Goal: Task Accomplishment & Management: Manage account settings

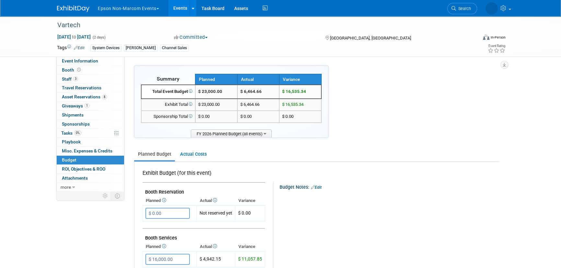
click at [122, 11] on button "Epson Non-Marcom Events" at bounding box center [132, 7] width 70 height 14
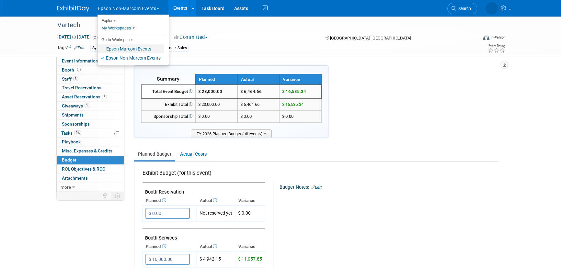
click at [144, 49] on link "Epson Marcom Events" at bounding box center [131, 48] width 66 height 9
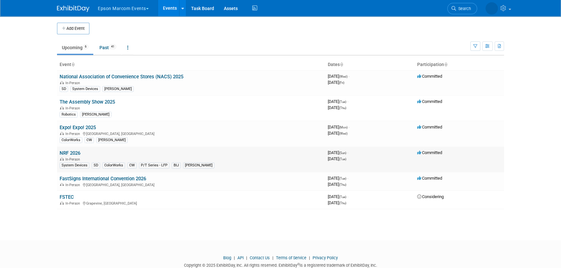
click at [79, 154] on link "NRF 2026" at bounding box center [70, 153] width 21 height 6
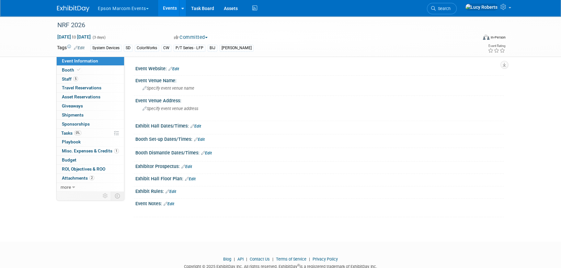
click at [178, 67] on link "Edit" at bounding box center [174, 69] width 11 height 5
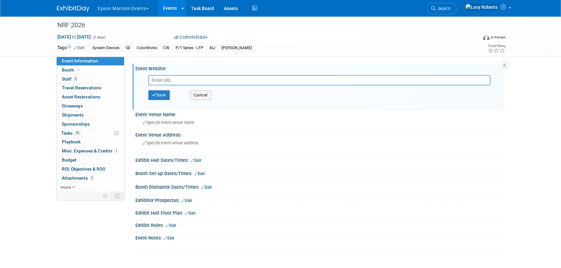
paste input "https://nrfbigshow.nrf.com/"
type input "https://nrfbigshow.nrf.com/"
click at [158, 97] on button "Save" at bounding box center [158, 95] width 21 height 10
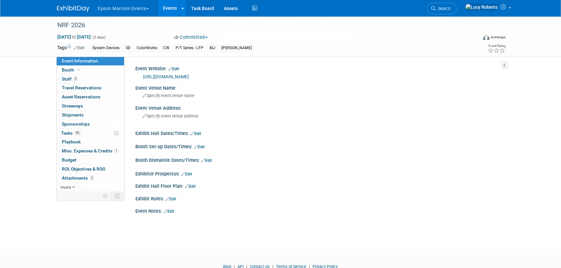
click at [158, 97] on span "Specify event venue name" at bounding box center [169, 95] width 52 height 5
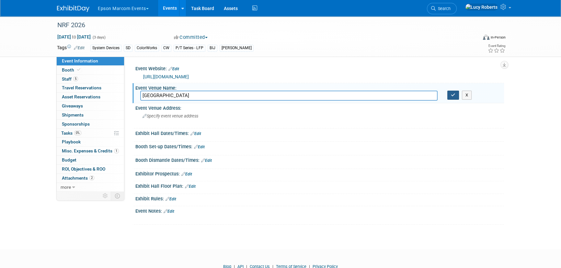
type input "Javits Center"
click at [450, 99] on button "button" at bounding box center [454, 95] width 12 height 9
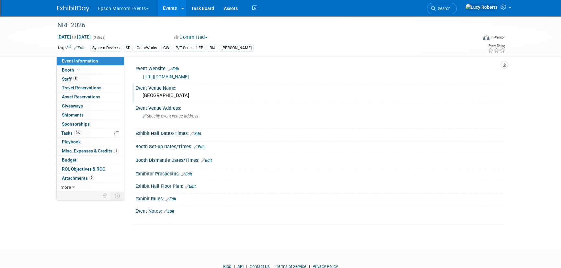
click at [194, 186] on link "Edit" at bounding box center [190, 186] width 11 height 5
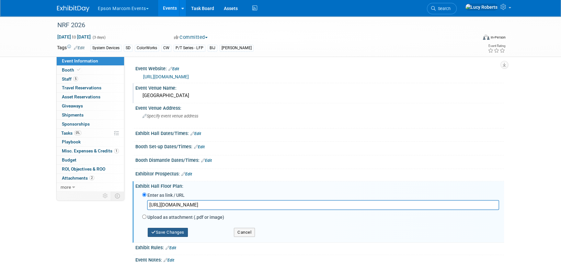
type input "https://bigshow26.mapyourshow.com/8_0/exhview/index.cfm"
click at [169, 230] on button "Save Changes" at bounding box center [168, 232] width 40 height 9
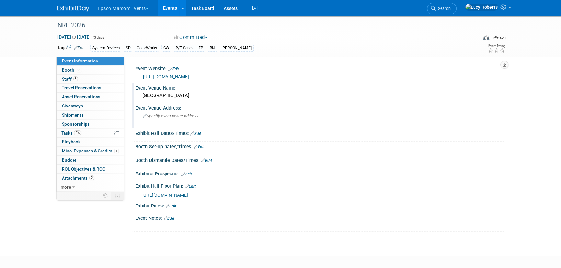
click at [147, 116] on span "Specify event venue address" at bounding box center [171, 116] width 56 height 5
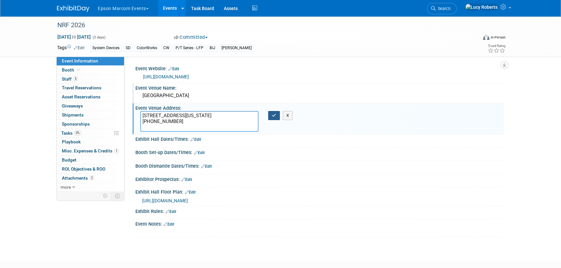
type textarea "429 11th Avenue New York, NY 10001 (212) 216-2000"
click at [275, 114] on icon "button" at bounding box center [274, 115] width 5 height 4
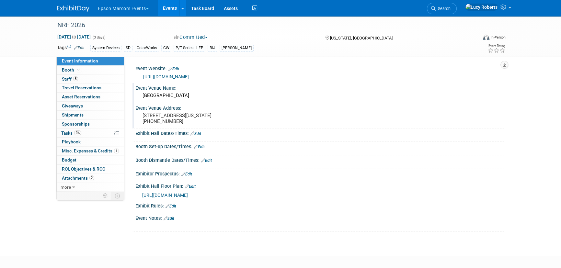
click at [189, 177] on link "Edit" at bounding box center [186, 174] width 11 height 5
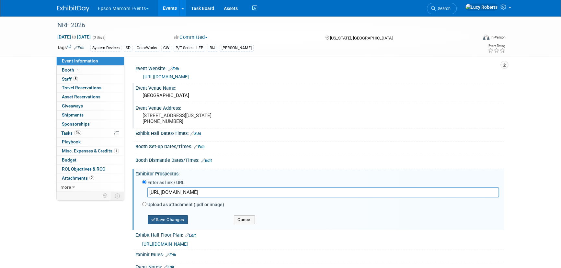
type input "https://sponsorship.nrf.com/nrf-retails-big-show/exhibitor-sponsor-overview"
click at [169, 225] on button "Save Changes" at bounding box center [168, 220] width 40 height 9
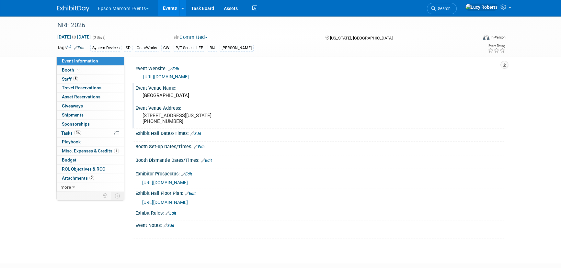
click at [198, 136] on link "Edit" at bounding box center [196, 134] width 11 height 5
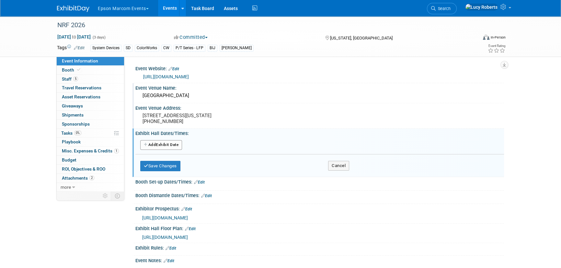
click at [170, 150] on button "Add Another Exhibit Date" at bounding box center [161, 145] width 42 height 10
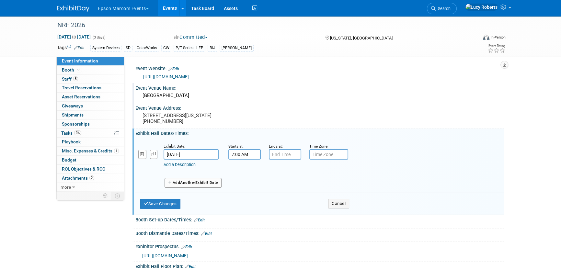
click at [239, 160] on input "7:00 AM" at bounding box center [244, 154] width 32 height 10
click at [240, 174] on span at bounding box center [243, 170] width 11 height 11
type input "9:00 AM"
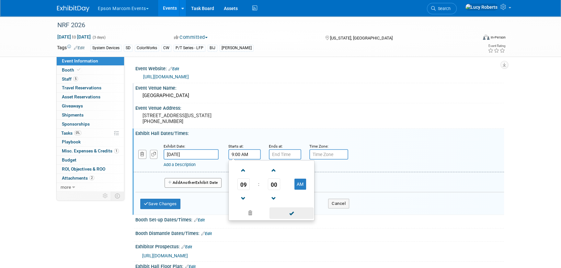
click at [292, 218] on span at bounding box center [292, 213] width 44 height 11
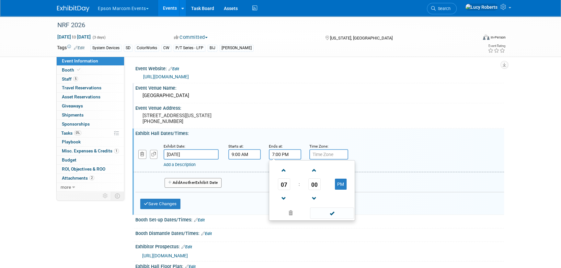
click at [285, 160] on input "7:00 PM" at bounding box center [285, 154] width 32 height 10
click at [284, 201] on span at bounding box center [283, 198] width 11 height 11
type input "5:00 PM"
click at [333, 219] on span at bounding box center [332, 213] width 44 height 11
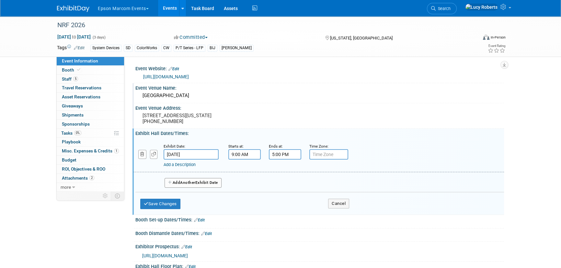
click at [323, 159] on input "text" at bounding box center [328, 154] width 39 height 10
type input "EST"
click at [179, 188] on button "Add Another Exhibit Date" at bounding box center [193, 183] width 57 height 10
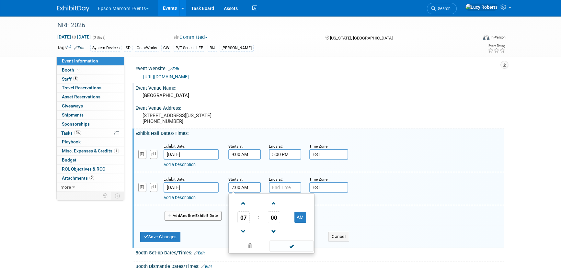
click at [250, 193] on input "7:00 AM" at bounding box center [244, 187] width 32 height 10
click at [242, 235] on span at bounding box center [243, 231] width 11 height 11
click at [242, 208] on span at bounding box center [243, 203] width 11 height 11
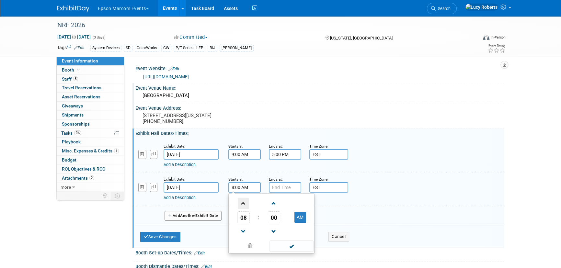
type input "9:00 AM"
drag, startPoint x: 292, startPoint y: 248, endPoint x: 290, endPoint y: 232, distance: 15.6
click at [292, 248] on span at bounding box center [292, 246] width 44 height 11
click at [279, 193] on input "7:00 PM" at bounding box center [285, 187] width 32 height 10
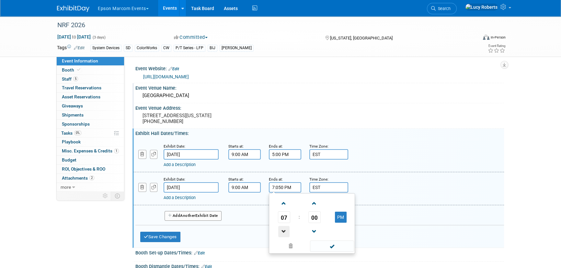
click at [280, 234] on span at bounding box center [283, 231] width 11 height 11
click at [321, 250] on span at bounding box center [332, 246] width 44 height 11
type input "5:00 PM"
click at [181, 220] on button "Add Another Exhibit Date" at bounding box center [193, 216] width 57 height 10
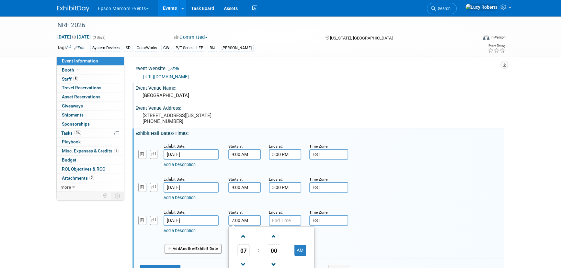
click at [249, 225] on input "7:00 AM" at bounding box center [244, 221] width 32 height 10
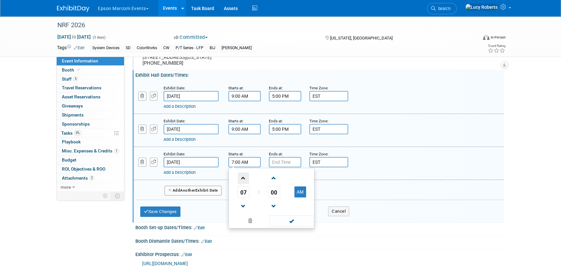
scroll to position [59, 0]
click at [243, 212] on span at bounding box center [243, 206] width 11 height 11
click at [241, 184] on span at bounding box center [243, 177] width 11 height 11
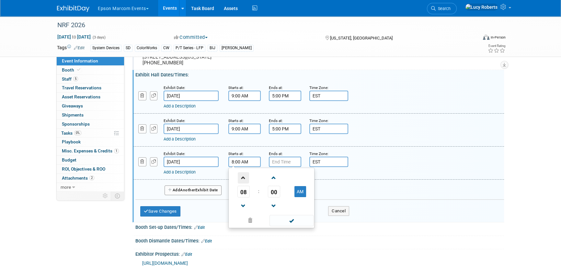
type input "9:00 AM"
click at [291, 226] on span at bounding box center [292, 220] width 44 height 11
click at [280, 167] on input "7:00 PM" at bounding box center [285, 162] width 32 height 10
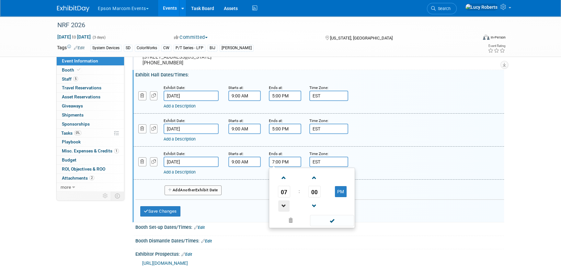
click at [285, 207] on span at bounding box center [283, 206] width 11 height 11
type input "4:00 PM"
click at [332, 225] on span at bounding box center [332, 220] width 44 height 11
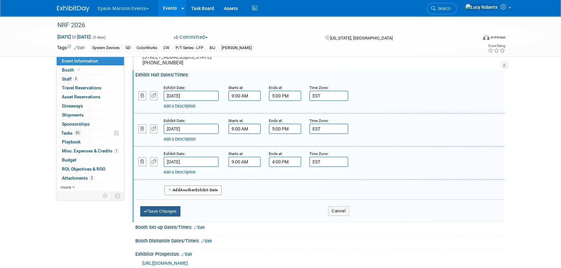
click at [163, 217] on button "Save Changes" at bounding box center [160, 211] width 40 height 10
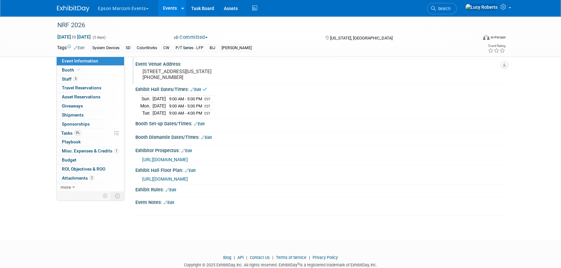
scroll to position [15, 0]
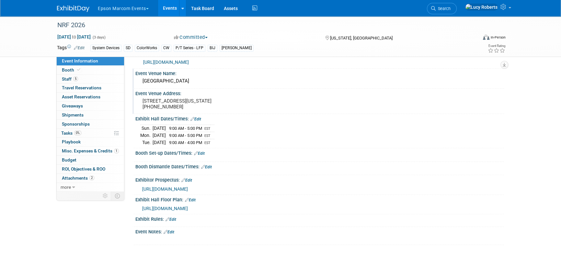
click at [201, 156] on link "Edit" at bounding box center [199, 153] width 11 height 5
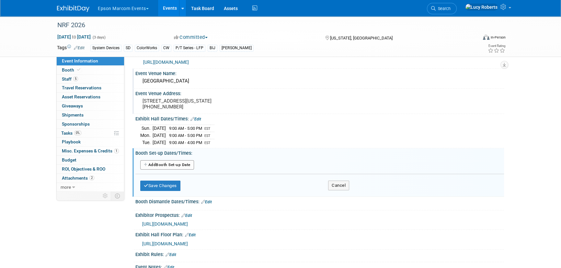
click at [154, 169] on button "Add Another Booth Set-up Date" at bounding box center [167, 165] width 54 height 10
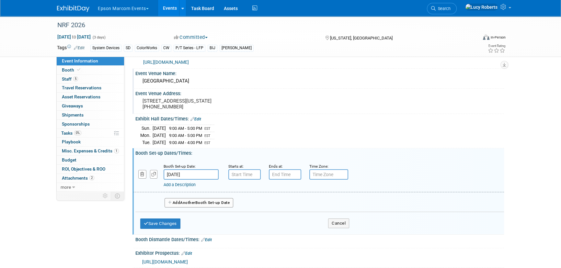
click at [198, 169] on div "Booth Set-up Date:" at bounding box center [191, 166] width 55 height 6
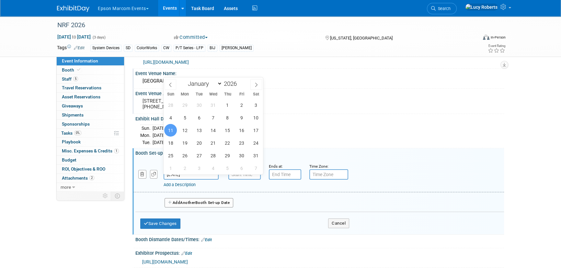
click at [196, 177] on input "Jan 11, 2026" at bounding box center [191, 174] width 55 height 10
click at [185, 113] on span "5" at bounding box center [185, 117] width 13 height 13
type input "Jan 5, 2026"
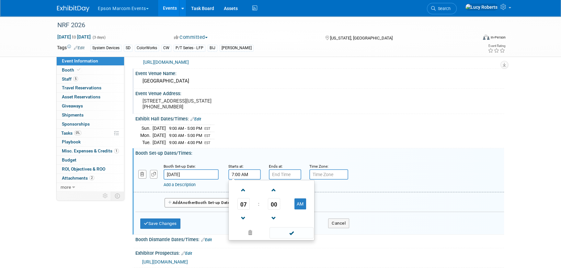
click at [244, 180] on input "7:00 AM" at bounding box center [244, 174] width 32 height 10
click at [243, 196] on span at bounding box center [243, 190] width 11 height 11
type input "8:00 AM"
click at [291, 236] on span at bounding box center [292, 233] width 44 height 11
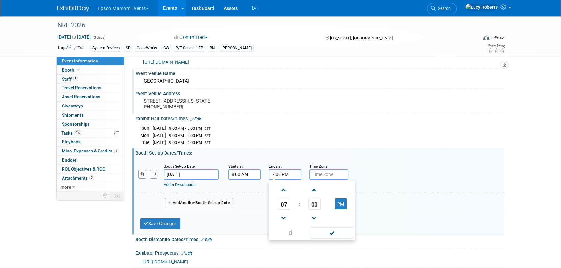
click at [279, 177] on input "7:00 PM" at bounding box center [285, 174] width 32 height 10
click at [284, 222] on span at bounding box center [283, 218] width 11 height 11
type input "4:00 PM"
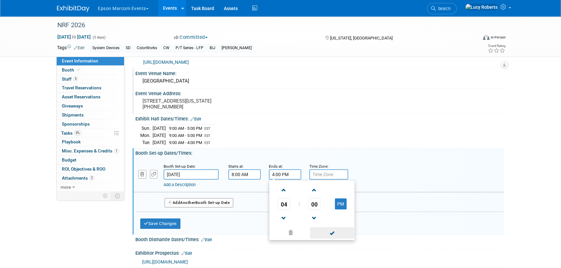
click at [327, 239] on span at bounding box center [332, 233] width 44 height 11
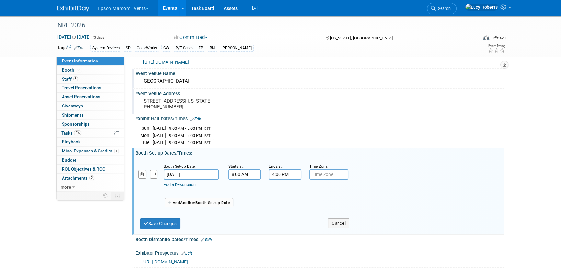
click at [322, 180] on input "text" at bounding box center [328, 174] width 39 height 10
type input "EST"
click at [188, 204] on button "Add Another Booth Set-up Date" at bounding box center [199, 203] width 69 height 10
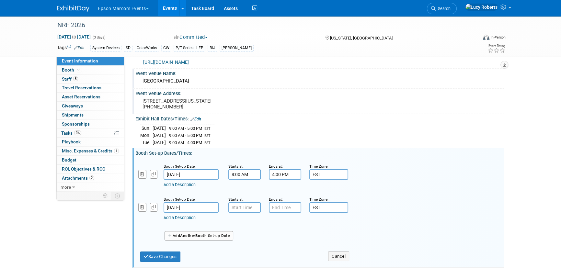
click at [182, 187] on link "Add a Description" at bounding box center [180, 184] width 32 height 5
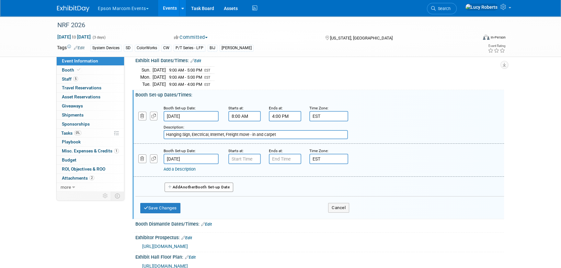
scroll to position [74, 0]
type input "Hanging Sign, Electrical, Internet, Freight move - in and carpet"
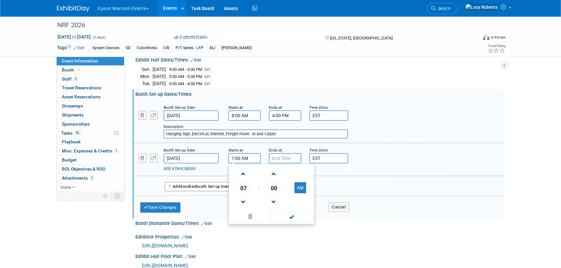
click at [239, 159] on input "7:00 AM" at bounding box center [244, 158] width 32 height 10
click at [245, 204] on span at bounding box center [243, 202] width 11 height 11
click at [241, 179] on span at bounding box center [243, 174] width 11 height 11
type input "8:00 AM"
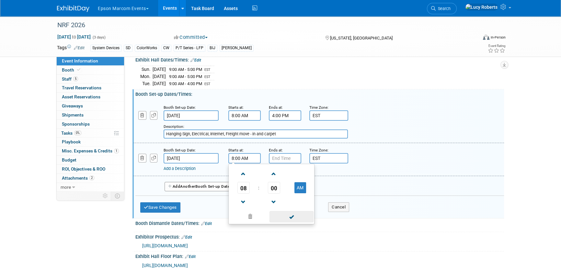
click at [293, 219] on span at bounding box center [292, 216] width 44 height 11
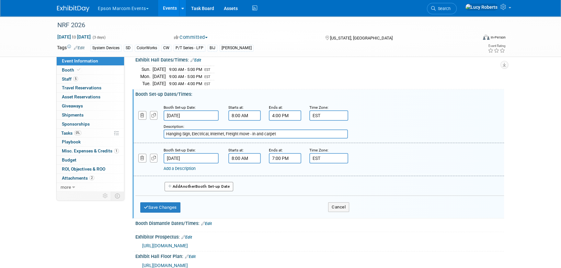
click at [276, 161] on input "7:00 PM" at bounding box center [285, 158] width 32 height 10
click at [283, 204] on span at bounding box center [283, 202] width 11 height 11
type input "5:00 PM"
click at [328, 223] on span at bounding box center [332, 216] width 44 height 11
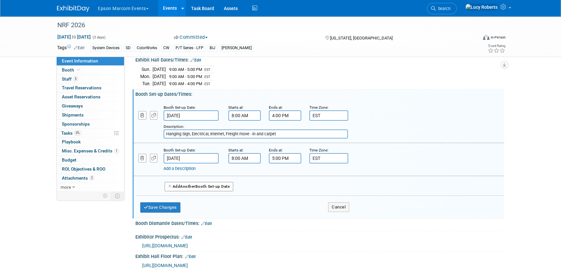
click at [181, 171] on link "Add a Description" at bounding box center [180, 168] width 32 height 5
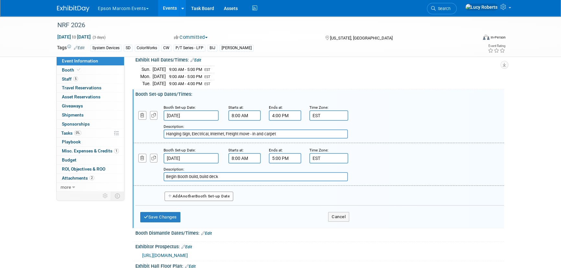
type input "Begin Booth build, build deck"
click at [183, 199] on span "Another" at bounding box center [187, 196] width 15 height 5
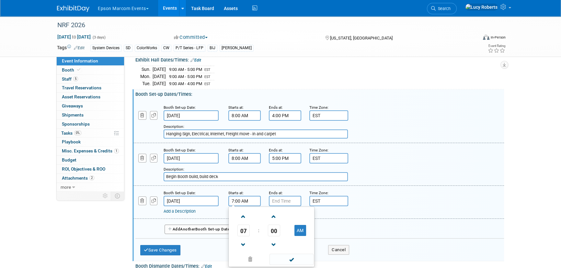
click at [242, 206] on input "7:00 AM" at bounding box center [244, 201] width 32 height 10
click at [243, 223] on span at bounding box center [243, 216] width 11 height 11
type input "8:00 AM"
click at [294, 262] on span at bounding box center [292, 259] width 44 height 11
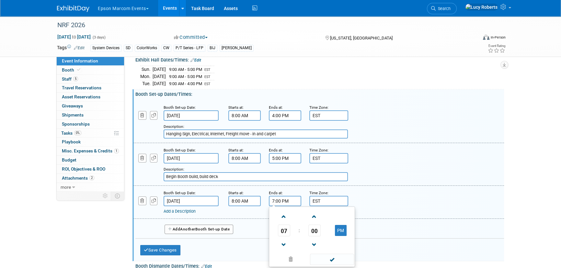
click at [277, 205] on input "7:00 PM" at bounding box center [285, 201] width 32 height 10
click at [283, 245] on span at bounding box center [283, 244] width 11 height 11
type input "5:00 PM"
click at [330, 262] on span at bounding box center [332, 259] width 44 height 11
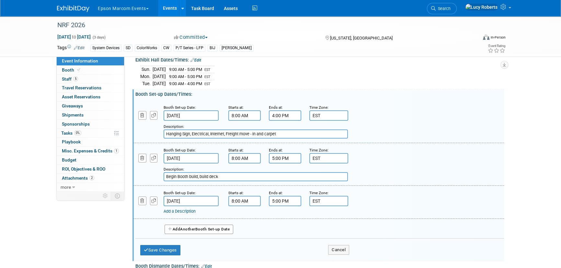
click at [178, 214] on link "Add a Description" at bounding box center [180, 211] width 32 height 5
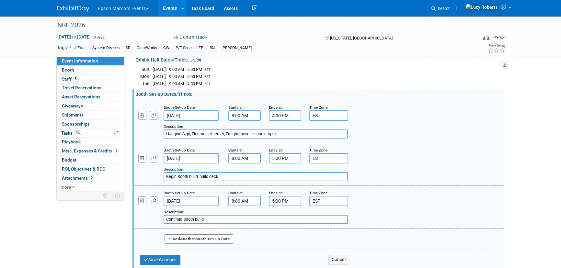
type input "Continue Booth build"
click at [195, 241] on span "Another" at bounding box center [187, 239] width 15 height 5
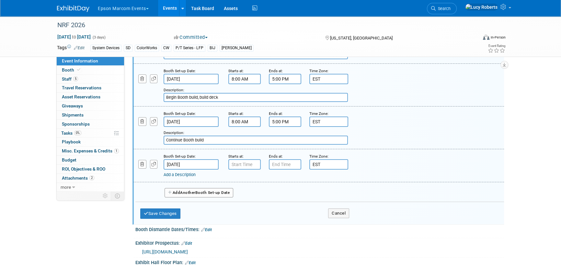
scroll to position [162, 0]
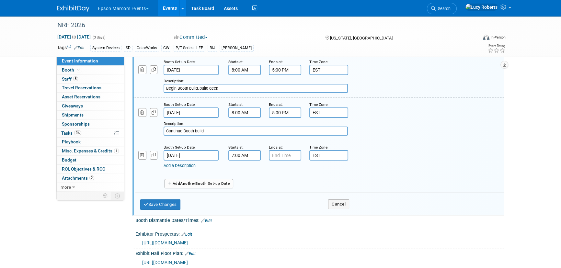
click at [250, 161] on input "7:00 AM" at bounding box center [244, 155] width 32 height 10
click at [245, 176] on span at bounding box center [243, 171] width 11 height 11
type input "8:00 AM"
drag, startPoint x: 294, startPoint y: 219, endPoint x: 292, endPoint y: 211, distance: 8.5
click at [294, 217] on span at bounding box center [292, 213] width 44 height 11
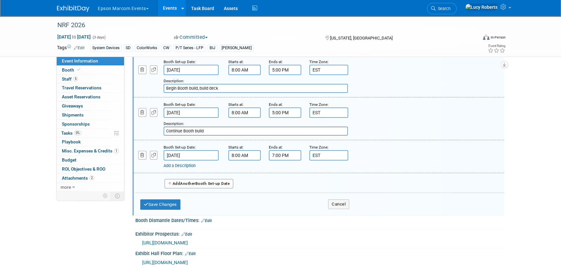
click at [275, 157] on input "7:00 PM" at bounding box center [285, 155] width 32 height 10
click at [282, 201] on span at bounding box center [283, 199] width 11 height 11
type input "5:00 PM"
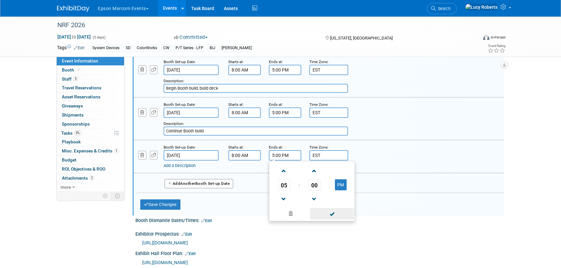
click at [318, 215] on span at bounding box center [332, 213] width 44 height 11
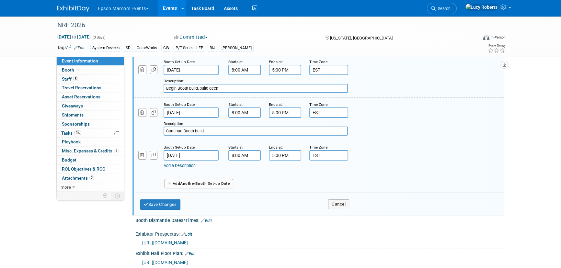
click at [176, 168] on link "Add a Description" at bounding box center [180, 165] width 32 height 5
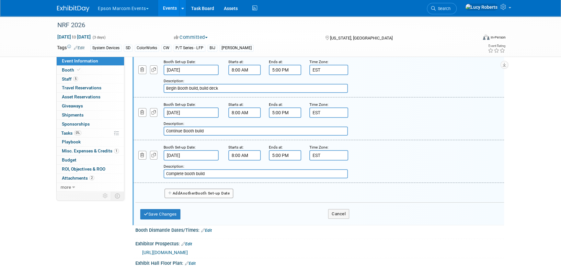
type input "Complete booth build"
click at [167, 199] on button "Add Another Booth Set-up Date" at bounding box center [199, 194] width 69 height 10
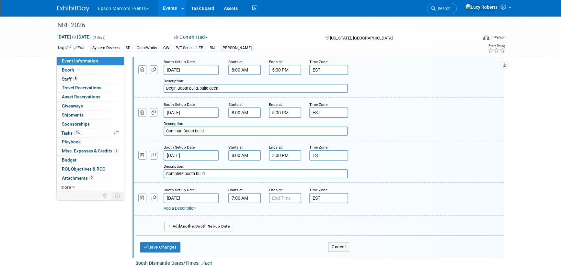
click at [241, 201] on input "7:00 AM" at bounding box center [244, 198] width 32 height 10
click at [240, 243] on span at bounding box center [243, 242] width 11 height 11
click at [242, 220] on span at bounding box center [243, 213] width 11 height 11
type input "8:00 AM"
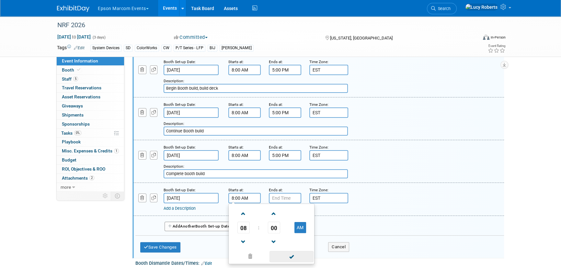
click at [290, 263] on span at bounding box center [292, 256] width 44 height 11
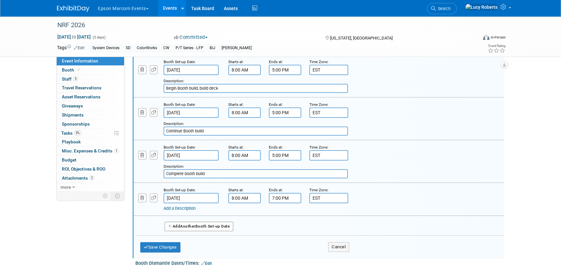
click at [281, 203] on input "7:00 PM" at bounding box center [285, 198] width 32 height 10
click at [287, 242] on span at bounding box center [283, 242] width 11 height 11
type input "5:00 PM"
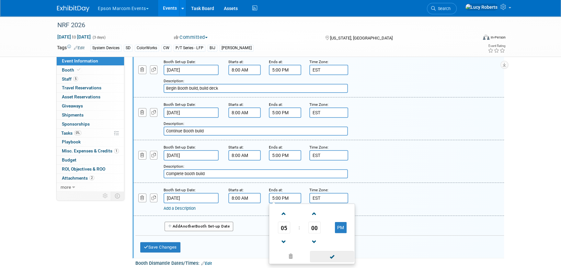
click at [317, 259] on span at bounding box center [332, 256] width 44 height 11
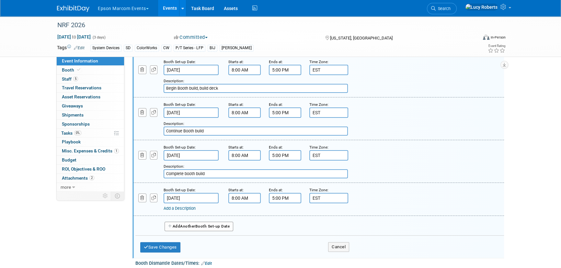
click at [176, 210] on link "Add a Description" at bounding box center [180, 208] width 32 height 5
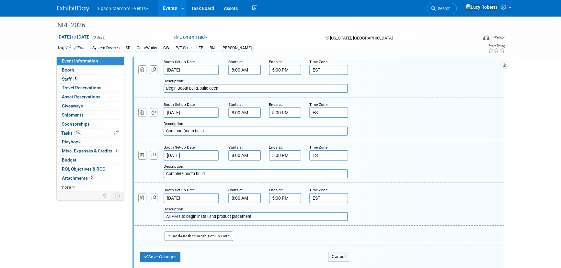
type input "All PM's to begin install and product placement"
click at [191, 239] on span "Another" at bounding box center [187, 236] width 15 height 5
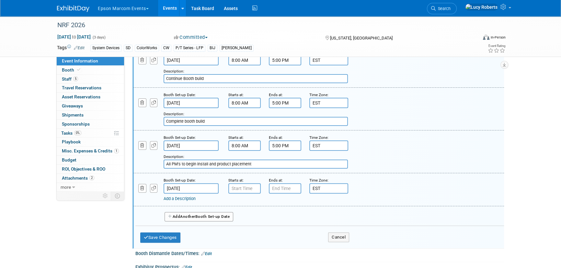
scroll to position [221, 0]
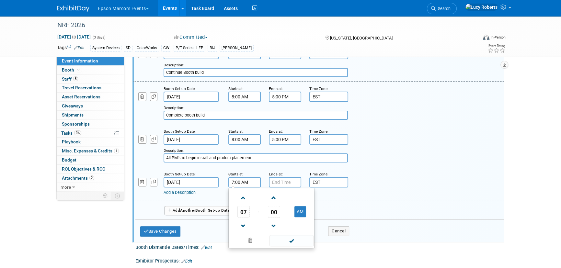
click at [240, 187] on input "7:00 AM" at bounding box center [244, 182] width 32 height 10
click at [240, 201] on span at bounding box center [243, 198] width 11 height 11
type input "8:00 AM"
click at [288, 243] on span at bounding box center [292, 240] width 44 height 11
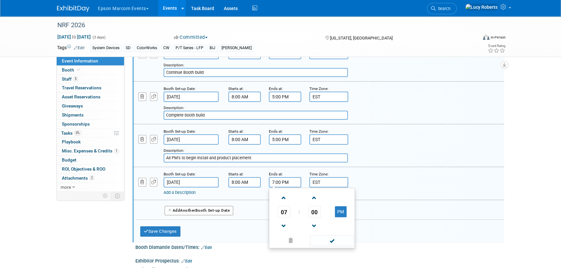
click at [278, 184] on input "7:00 PM" at bounding box center [285, 182] width 32 height 10
click at [284, 225] on span at bounding box center [283, 226] width 11 height 11
type input "5:00 PM"
click at [314, 242] on span at bounding box center [332, 240] width 44 height 11
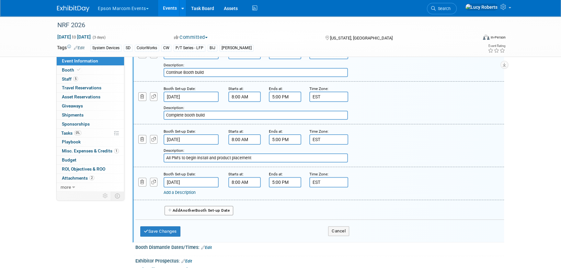
click at [178, 194] on link "Add a Description" at bounding box center [180, 192] width 32 height 5
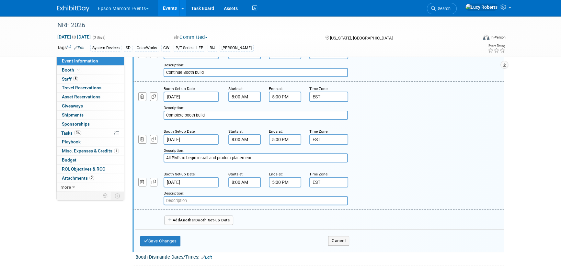
click at [188, 204] on input "text" at bounding box center [256, 200] width 184 height 9
click at [282, 203] on input "All PM's to complete install and product placement. Demos to be fully funct" at bounding box center [256, 200] width 184 height 9
click at [295, 204] on input "All PM's to complete install and product placement. Demos fully funct" at bounding box center [256, 200] width 184 height 9
type input "All PM's to complete install and product placement. Demos fully functional"
click at [167, 241] on button "Save Changes" at bounding box center [160, 241] width 40 height 10
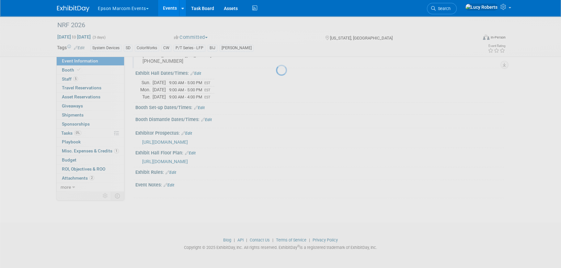
scroll to position [64, 0]
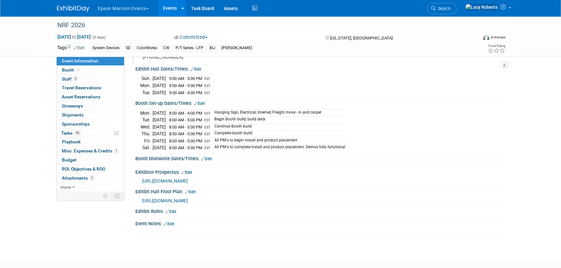
click at [209, 161] on link "Edit" at bounding box center [206, 159] width 11 height 5
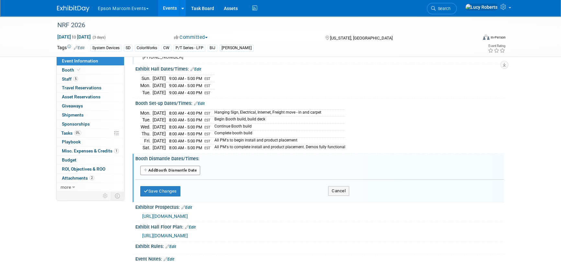
click at [188, 173] on button "Add Another Booth Dismantle Date" at bounding box center [170, 171] width 60 height 10
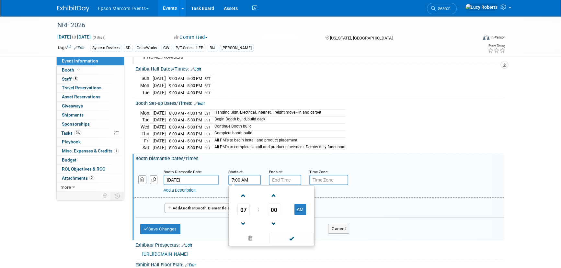
click at [245, 184] on input "7:00 AM" at bounding box center [244, 180] width 32 height 10
click at [242, 226] on span at bounding box center [243, 223] width 11 height 11
click at [300, 215] on button "AM" at bounding box center [301, 209] width 12 height 11
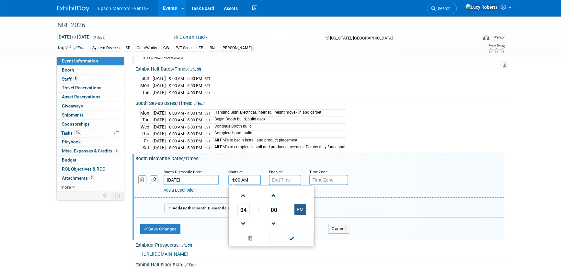
type input "4:00 PM"
click at [293, 241] on span at bounding box center [292, 238] width 44 height 11
click at [278, 183] on input "7:00 PM" at bounding box center [285, 180] width 32 height 10
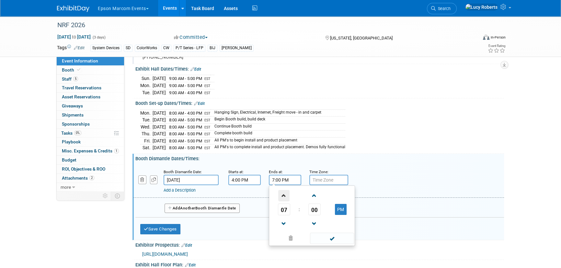
click at [284, 199] on span at bounding box center [283, 195] width 11 height 11
type input "8:00 PM"
click at [330, 240] on span at bounding box center [332, 238] width 44 height 11
click at [318, 185] on input "text" at bounding box center [328, 180] width 39 height 10
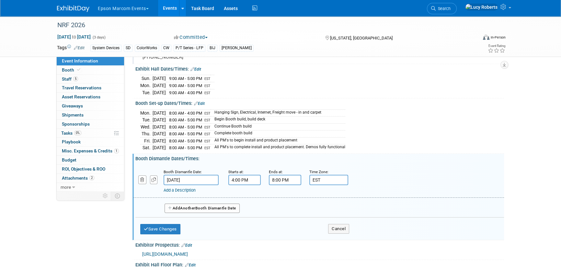
type input "EST"
click at [175, 193] on link "Add a Description" at bounding box center [180, 190] width 32 height 5
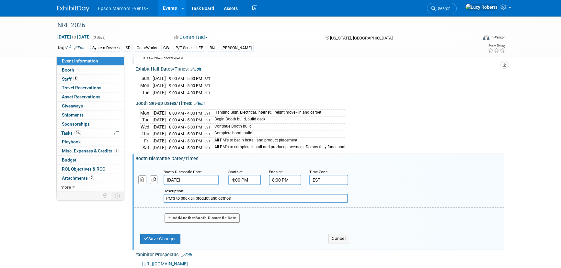
type input "PM's to pack all product and demos"
click at [195, 219] on span "Another" at bounding box center [187, 218] width 15 height 5
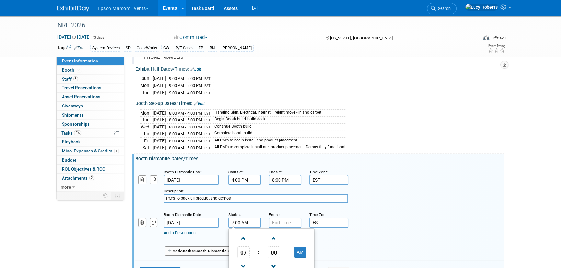
click at [239, 226] on input "7:00 AM" at bounding box center [244, 223] width 32 height 10
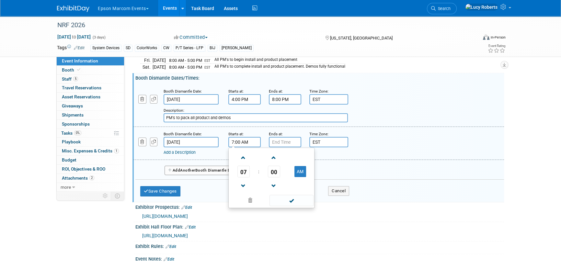
scroll to position [153, 0]
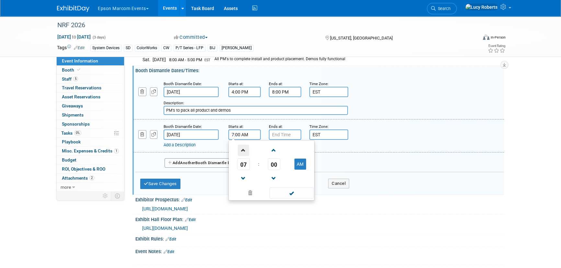
click at [244, 152] on span at bounding box center [243, 150] width 11 height 11
type input "8:00 AM"
drag, startPoint x: 293, startPoint y: 195, endPoint x: 291, endPoint y: 182, distance: 13.1
click at [292, 194] on span at bounding box center [292, 193] width 44 height 11
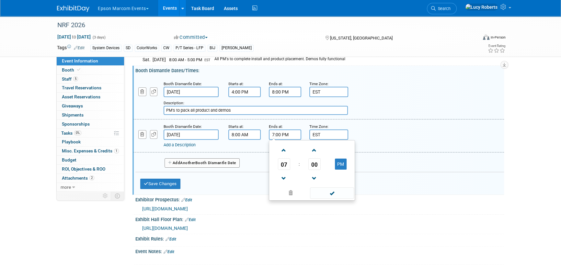
click at [275, 140] on input "7:00 PM" at bounding box center [285, 135] width 32 height 10
click at [286, 154] on span at bounding box center [283, 150] width 11 height 11
click at [284, 178] on span at bounding box center [283, 178] width 11 height 11
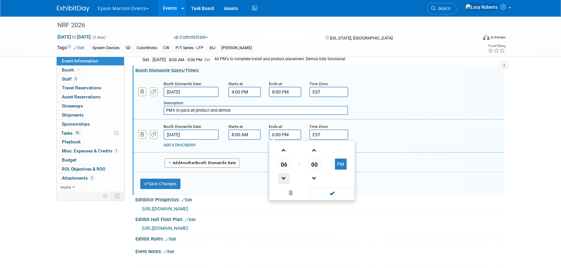
type input "5:00 PM"
click at [334, 195] on span at bounding box center [332, 193] width 44 height 11
click at [212, 167] on button "Add Another Booth Dismantle Date" at bounding box center [202, 163] width 75 height 10
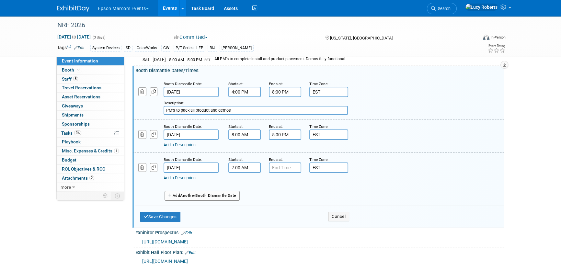
click at [239, 168] on input "7:00 AM" at bounding box center [244, 168] width 32 height 10
click at [243, 211] on span at bounding box center [243, 211] width 11 height 11
click at [244, 188] on span at bounding box center [243, 183] width 11 height 11
type input "8:00 AM"
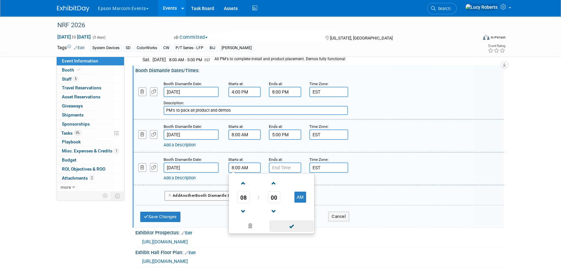
click at [288, 227] on span at bounding box center [292, 226] width 44 height 11
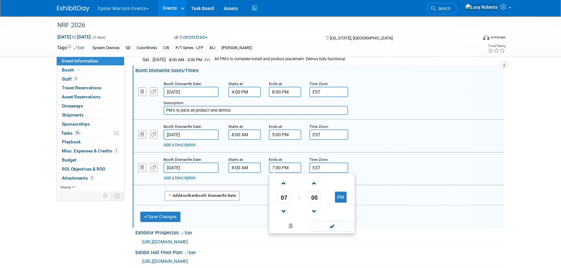
click at [286, 171] on input "7:00 PM" at bounding box center [285, 168] width 32 height 10
click at [284, 213] on span at bounding box center [283, 211] width 11 height 11
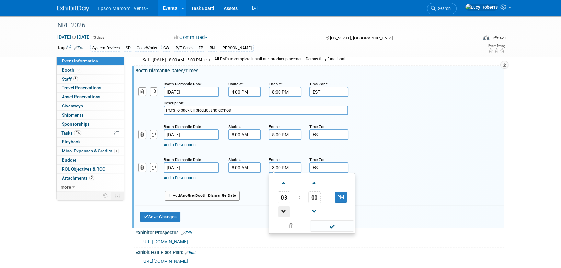
click at [284, 213] on span at bounding box center [283, 211] width 11 height 11
type input "12:00 PM"
click at [320, 228] on span at bounding box center [332, 226] width 44 height 11
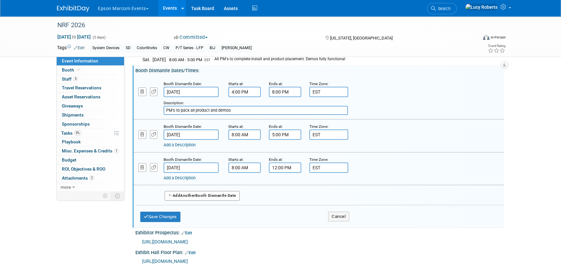
click at [180, 180] on link "Add a Description" at bounding box center [180, 178] width 32 height 5
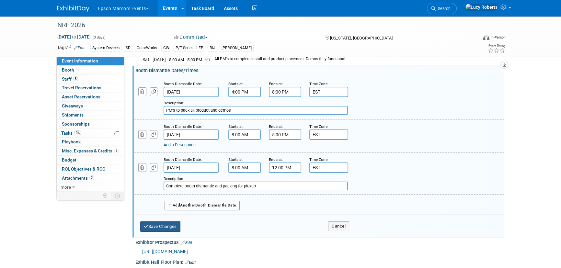
type input "Complete booth dismantle and packing for pickup"
click at [165, 227] on button "Save Changes" at bounding box center [160, 227] width 40 height 10
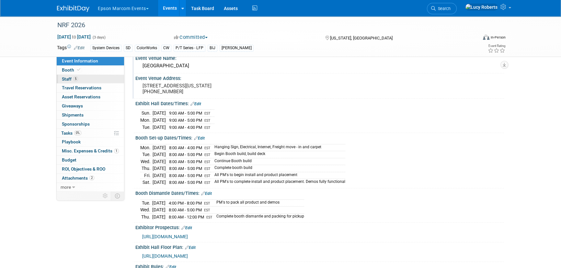
scroll to position [29, 0]
click at [63, 69] on span "Booth" at bounding box center [72, 69] width 20 height 5
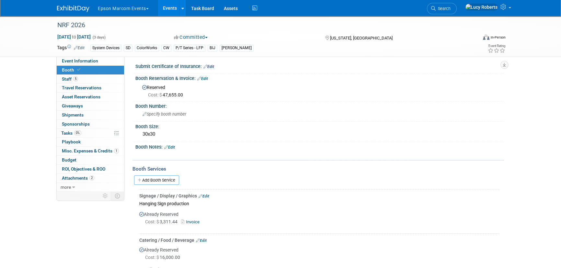
scroll to position [0, 0]
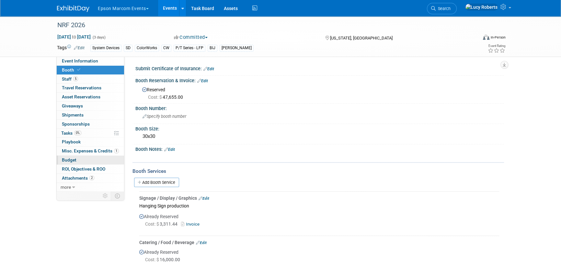
click at [93, 160] on link "Budget" at bounding box center [90, 160] width 67 height 9
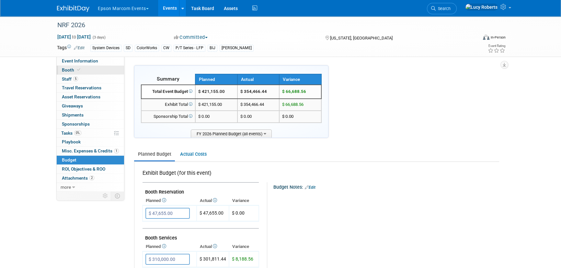
click at [71, 71] on span "Booth" at bounding box center [72, 69] width 20 height 5
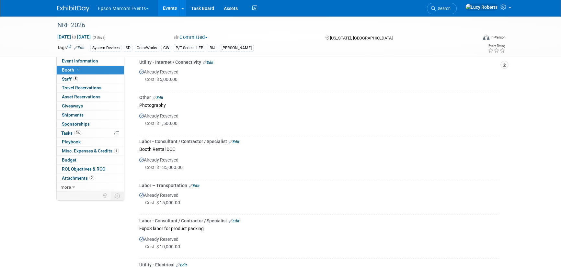
scroll to position [412, 0]
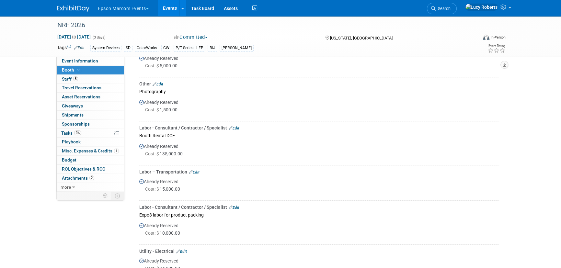
click at [237, 126] on link "Edit" at bounding box center [234, 128] width 11 height 5
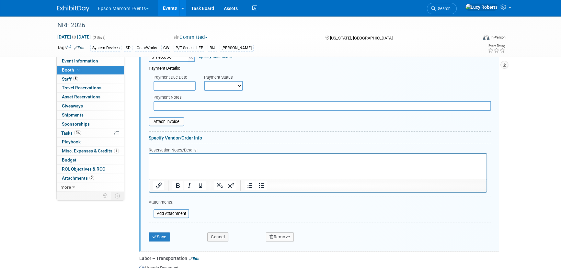
scroll to position [577, 0]
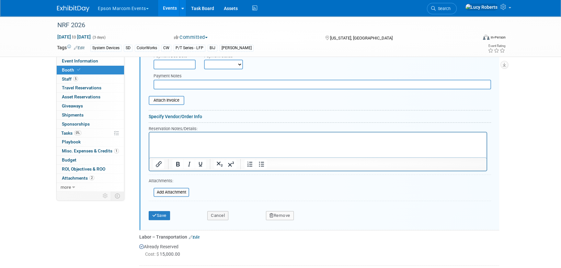
type input "$ 140,000.00"
click at [160, 140] on p "Rich Text Area. Press ALT-0 for help." at bounding box center [318, 138] width 330 height 6
click at [157, 215] on button "Save" at bounding box center [159, 215] width 21 height 9
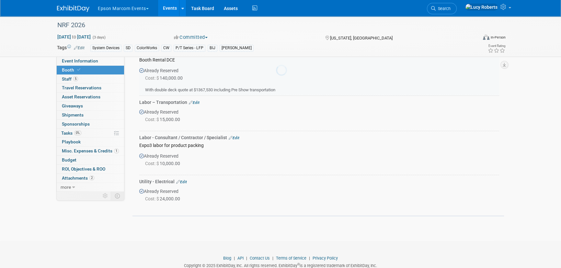
scroll to position [459, 0]
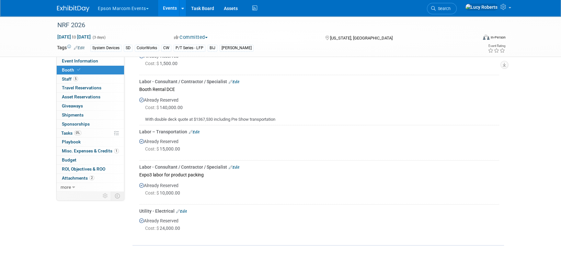
click at [237, 82] on link "Edit" at bounding box center [234, 82] width 11 height 5
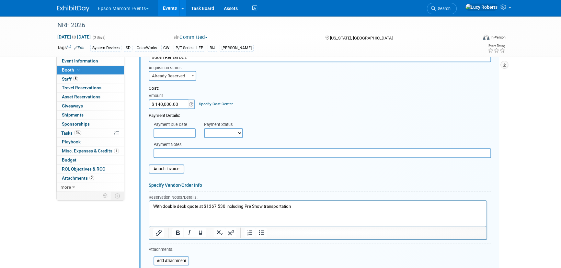
scroll to position [518, 0]
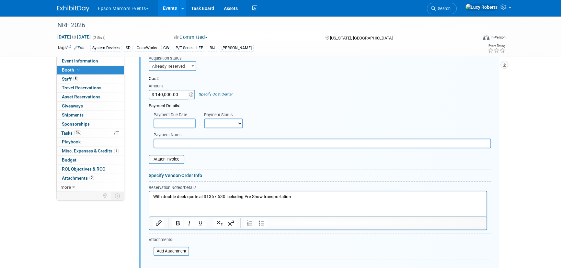
click at [214, 197] on p "With double deck quote at $1367,530 including Pre Show transportation" at bounding box center [318, 197] width 330 height 6
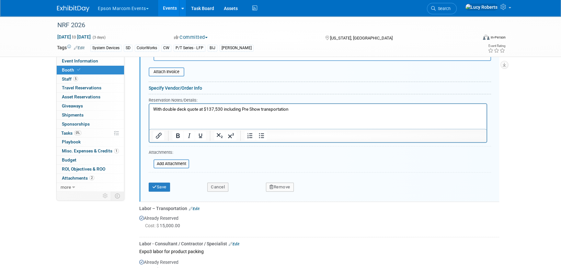
scroll to position [635, 0]
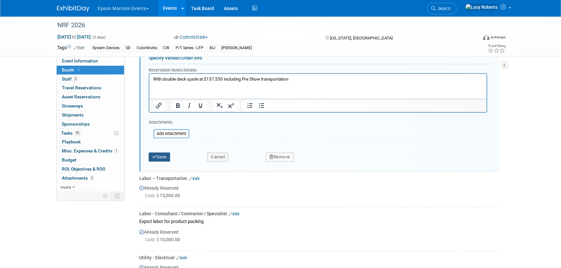
click at [159, 153] on button "Save" at bounding box center [159, 157] width 21 height 9
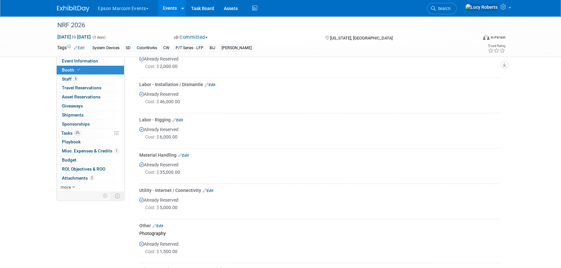
scroll to position [252, 0]
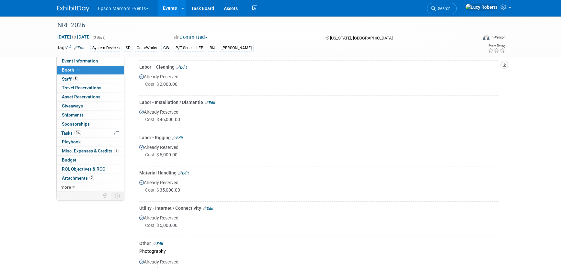
click at [212, 101] on link "Edit" at bounding box center [210, 102] width 11 height 5
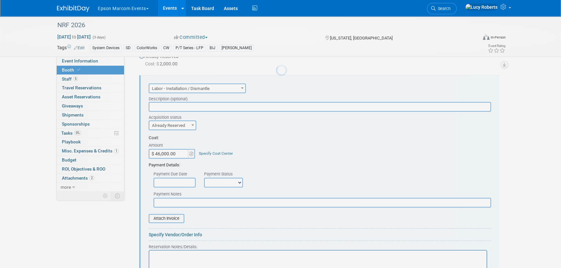
scroll to position [0, 0]
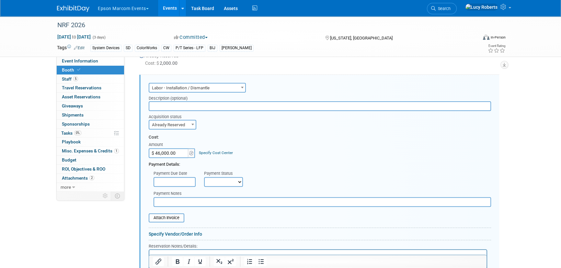
click at [181, 153] on input "$ 46,000.00" at bounding box center [169, 153] width 41 height 10
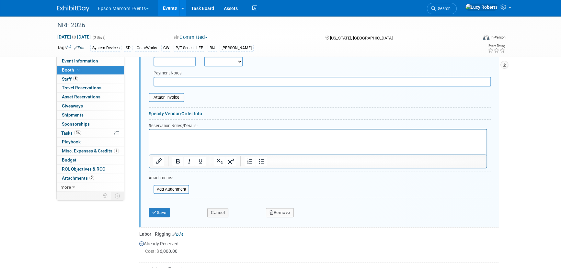
scroll to position [421, 0]
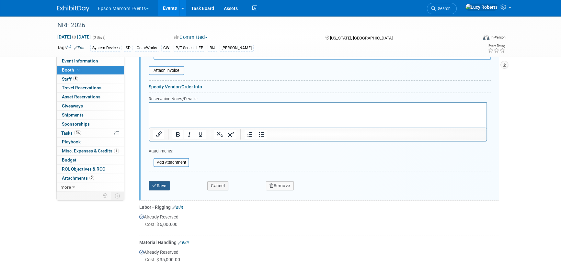
type input "$ 68,000.00"
click at [159, 182] on button "Save" at bounding box center [159, 185] width 21 height 9
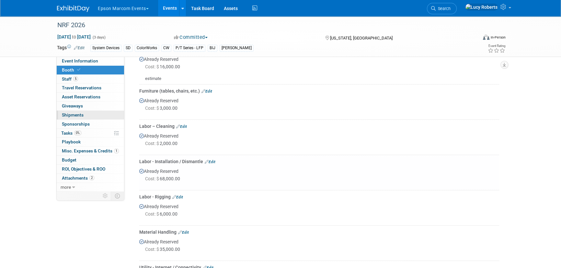
scroll to position [185, 0]
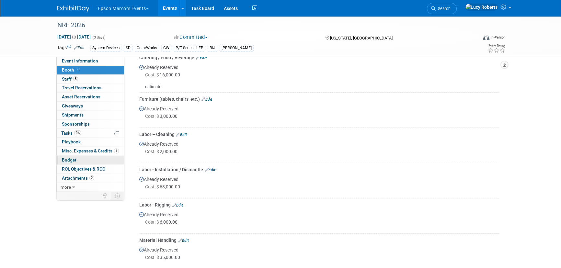
click at [74, 158] on span "Budget" at bounding box center [69, 160] width 15 height 5
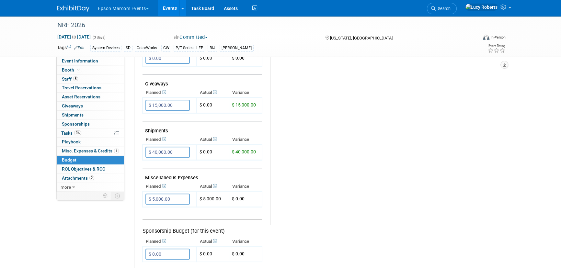
scroll to position [295, 0]
click at [77, 9] on img at bounding box center [73, 9] width 32 height 6
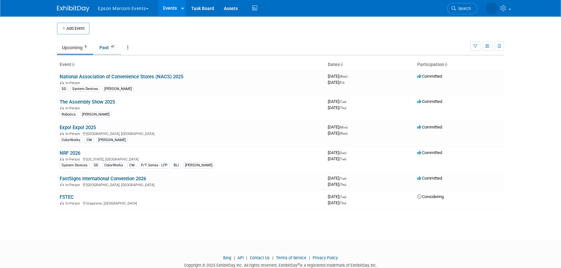
click at [110, 46] on link "Past 41" at bounding box center [108, 47] width 27 height 12
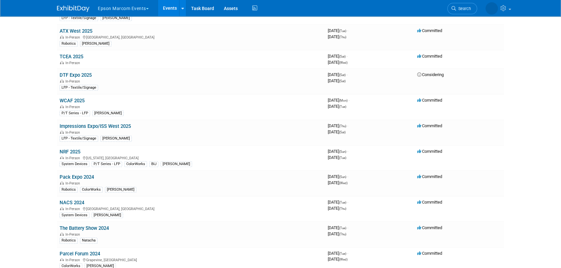
scroll to position [442, 0]
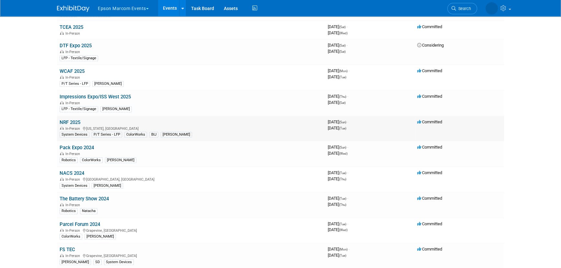
click at [66, 120] on link "NRF 2025" at bounding box center [70, 123] width 21 height 6
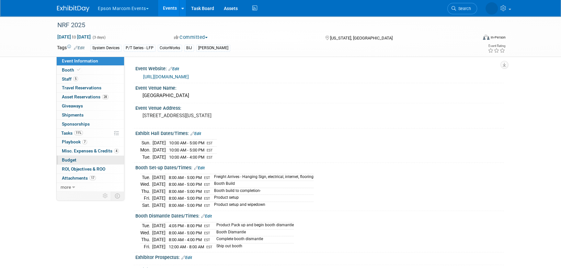
click at [85, 162] on link "Budget" at bounding box center [90, 160] width 67 height 9
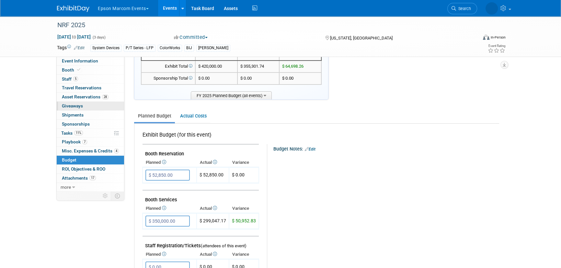
scroll to position [29, 0]
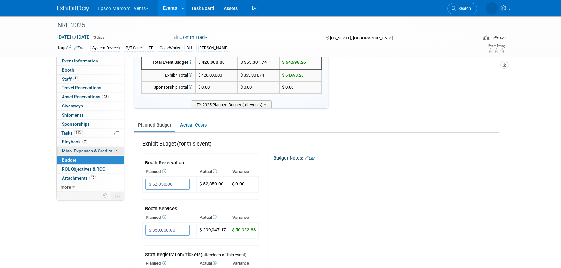
click at [83, 149] on span "Misc. Expenses & Credits 4" at bounding box center [90, 150] width 57 height 5
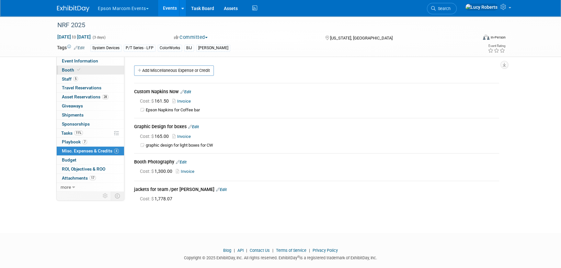
click at [80, 69] on span at bounding box center [79, 69] width 6 height 5
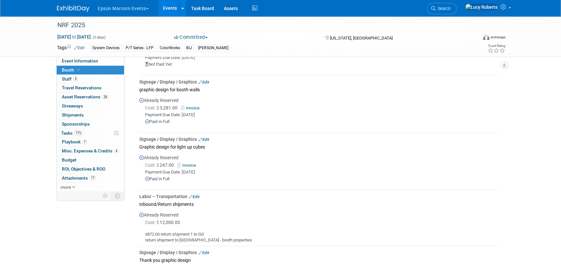
scroll to position [766, 0]
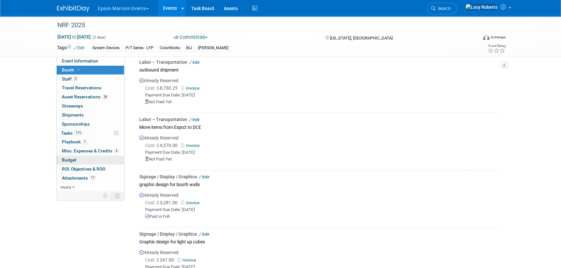
click at [66, 160] on span "Budget" at bounding box center [69, 160] width 15 height 5
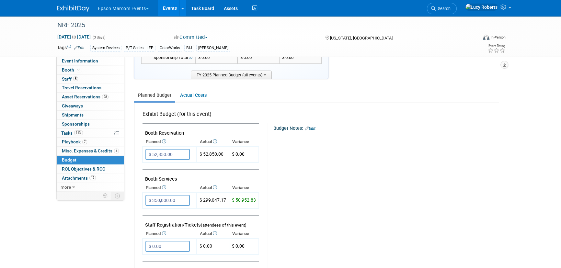
scroll to position [59, 0]
click at [190, 97] on link "Actual Costs" at bounding box center [193, 96] width 34 height 12
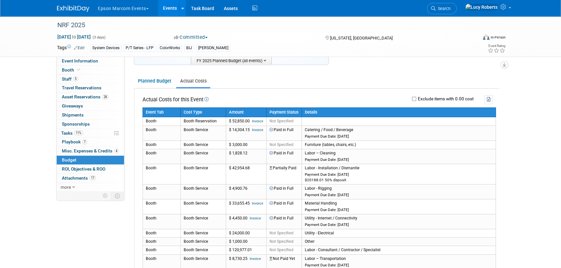
scroll to position [73, 0]
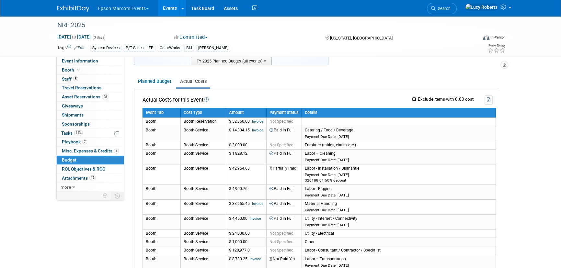
click at [413, 98] on input "Exclude items with 0.00 cost" at bounding box center [414, 99] width 4 height 4
checkbox input "true"
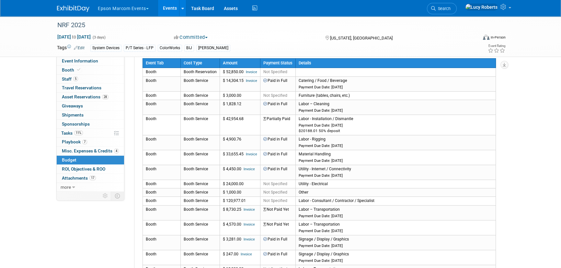
scroll to position [102, 0]
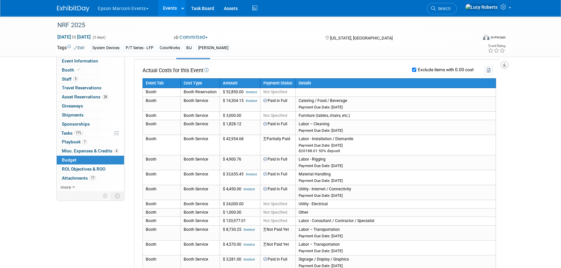
click at [503, 64] on icon "button" at bounding box center [504, 65] width 3 height 4
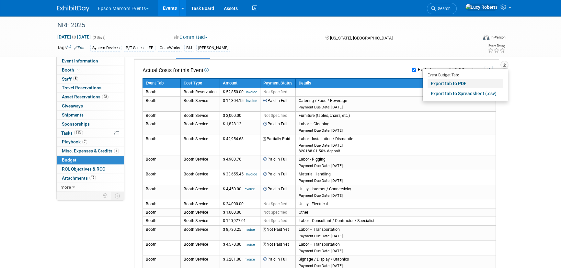
click at [443, 84] on link "Export tab to PDF" at bounding box center [466, 83] width 76 height 9
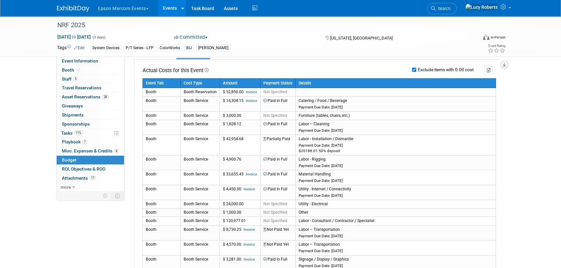
click at [508, 67] on button "button" at bounding box center [505, 65] width 8 height 8
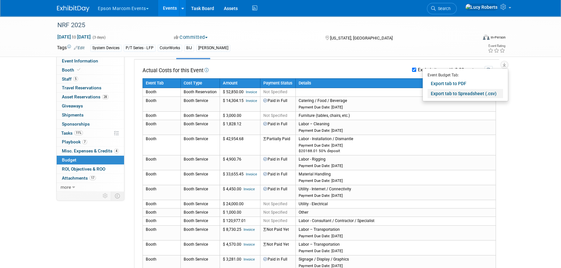
click at [469, 91] on link "Export tab to Spreadsheet (.csv)" at bounding box center [466, 93] width 76 height 9
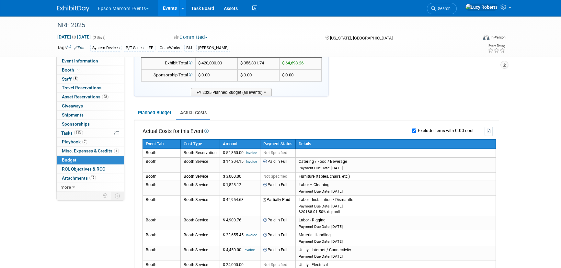
scroll to position [30, 0]
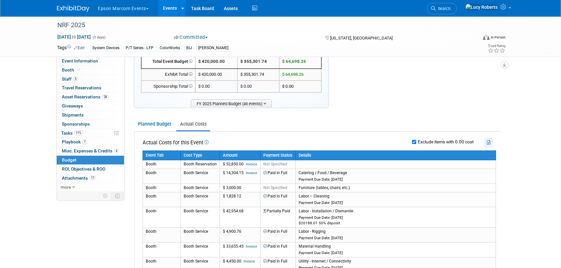
click at [491, 144] on icon "button" at bounding box center [489, 142] width 4 height 5
click at [110, 9] on button "Epson Marcom Events" at bounding box center [127, 7] width 60 height 14
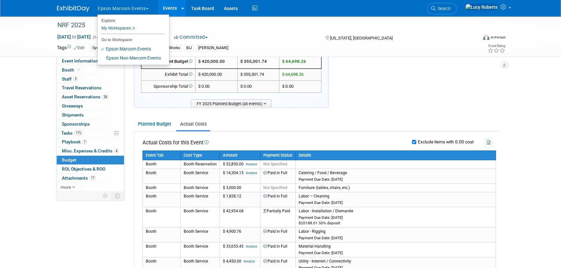
click at [72, 9] on img at bounding box center [73, 9] width 32 height 6
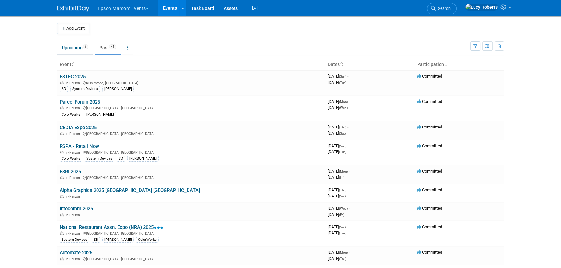
click at [72, 49] on link "Upcoming 6" at bounding box center [75, 47] width 36 height 12
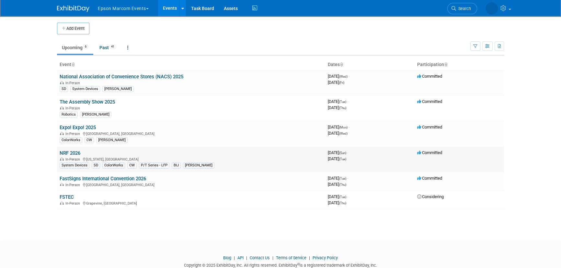
click at [71, 153] on link "NRF 2026" at bounding box center [70, 153] width 21 height 6
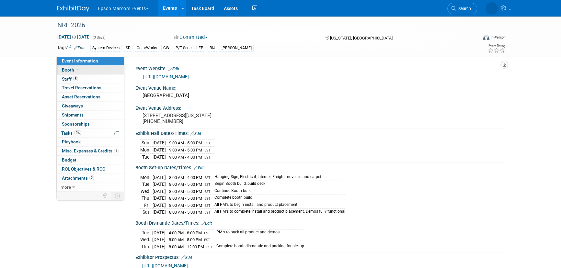
click at [74, 70] on span "Booth" at bounding box center [72, 69] width 20 height 5
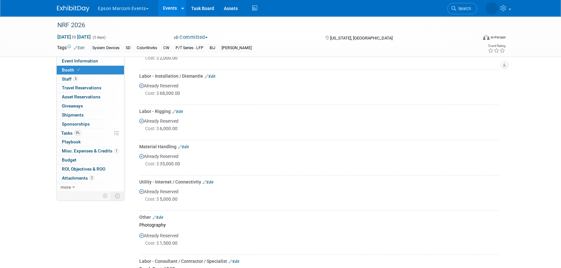
scroll to position [295, 0]
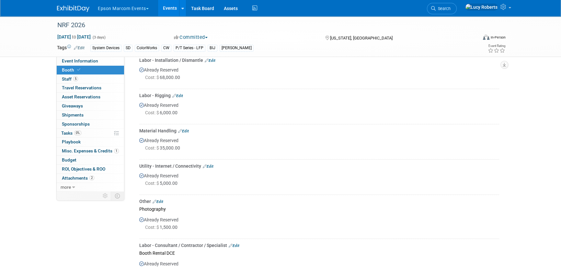
click at [185, 130] on link "Edit" at bounding box center [183, 131] width 11 height 5
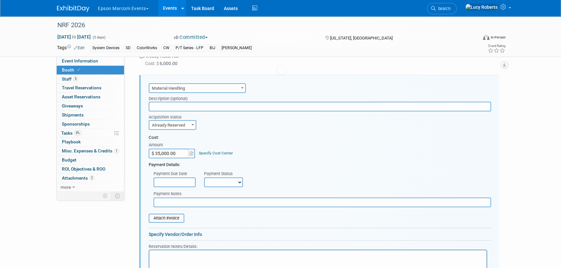
scroll to position [0, 0]
click at [176, 153] on input "$ 35,000.00" at bounding box center [169, 154] width 41 height 10
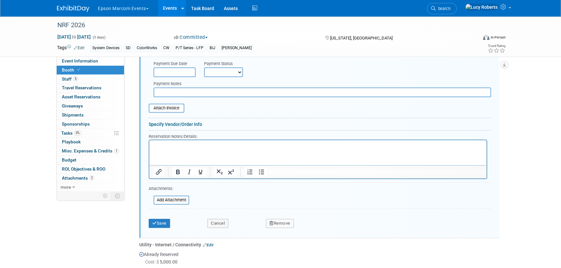
scroll to position [462, 0]
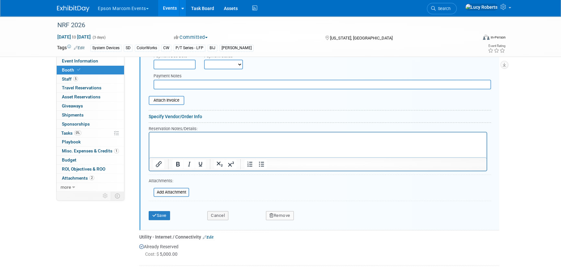
type input "$ 45,000.00"
click at [172, 133] on html at bounding box center [317, 136] width 337 height 9
click at [165, 216] on button "Save" at bounding box center [159, 215] width 21 height 9
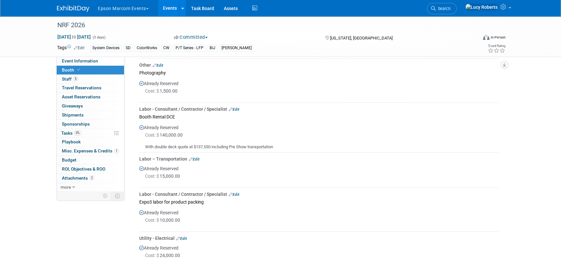
scroll to position [491, 0]
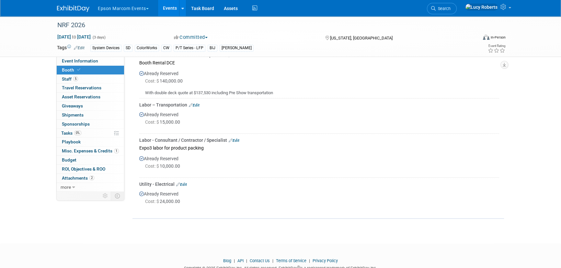
click at [196, 104] on link "Edit" at bounding box center [194, 105] width 11 height 5
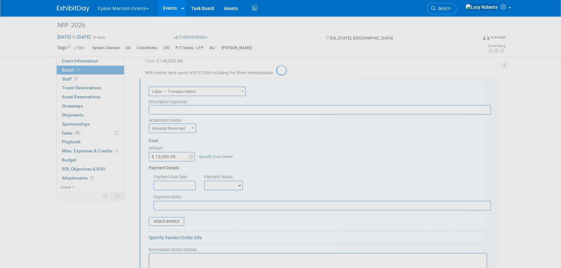
scroll to position [0, 0]
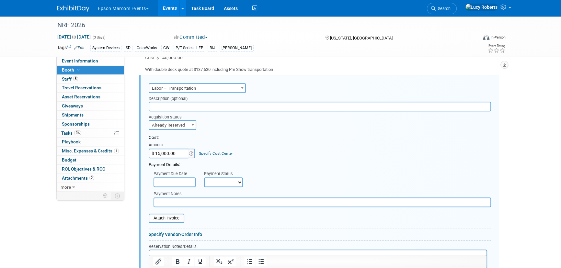
click at [181, 152] on input "$ 15,000.00" at bounding box center [169, 154] width 41 height 10
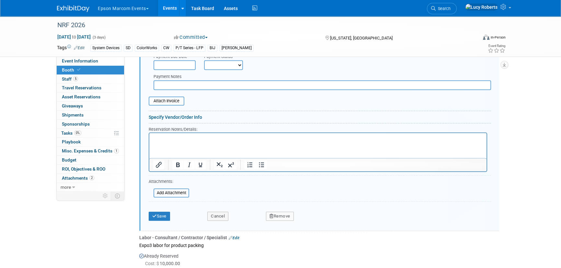
scroll to position [632, 0]
type input "$ 32,000.00"
click at [159, 215] on button "Save" at bounding box center [159, 216] width 21 height 9
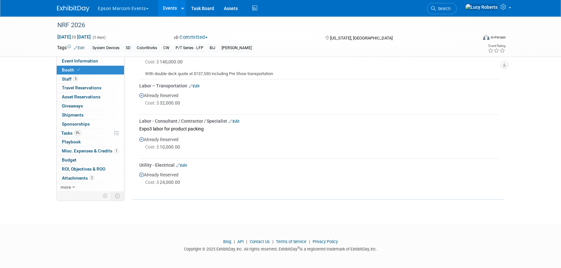
scroll to position [481, 0]
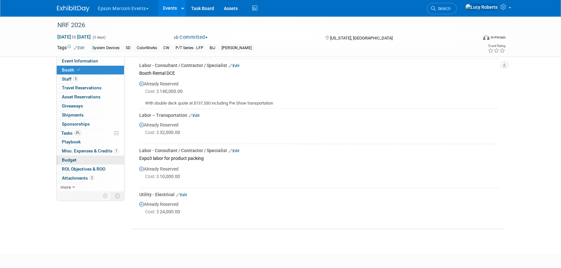
click at [72, 159] on span "Budget" at bounding box center [69, 160] width 15 height 5
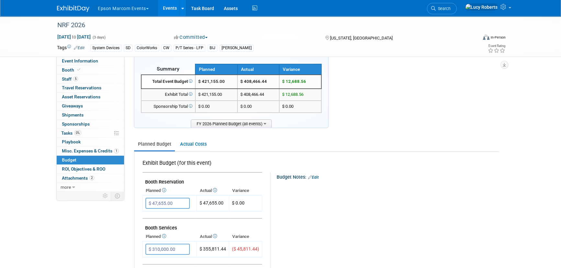
scroll to position [0, 0]
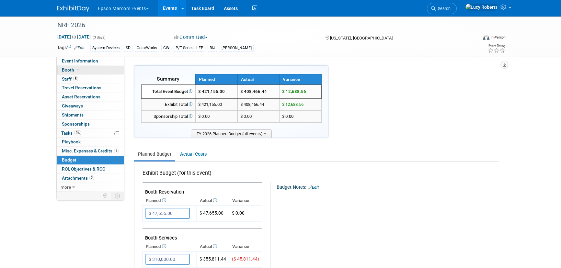
click at [77, 68] on icon at bounding box center [78, 70] width 3 height 4
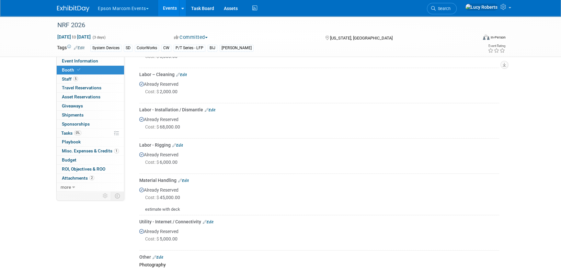
scroll to position [265, 0]
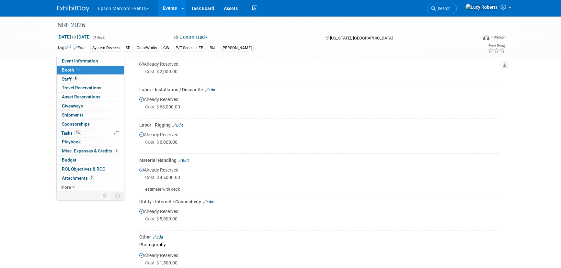
click at [181, 123] on link "Edit" at bounding box center [177, 125] width 11 height 5
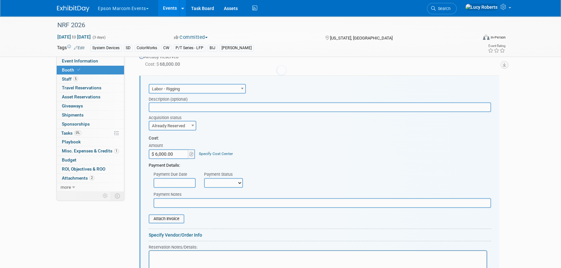
scroll to position [309, 0]
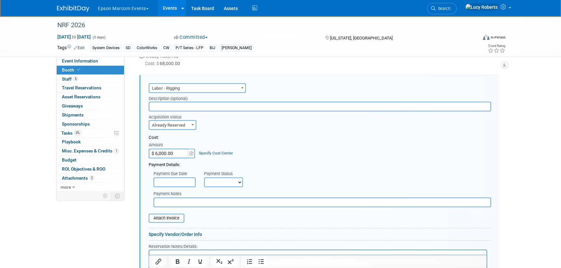
click at [179, 154] on input "$ 6,000.00" at bounding box center [169, 154] width 41 height 10
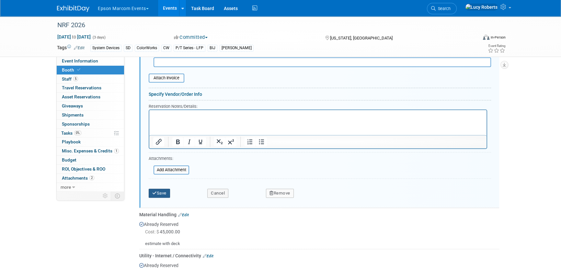
scroll to position [456, 0]
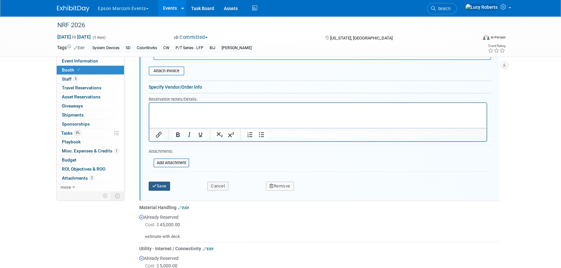
type input "$ 8,000.00"
click at [162, 185] on button "Save" at bounding box center [159, 186] width 21 height 9
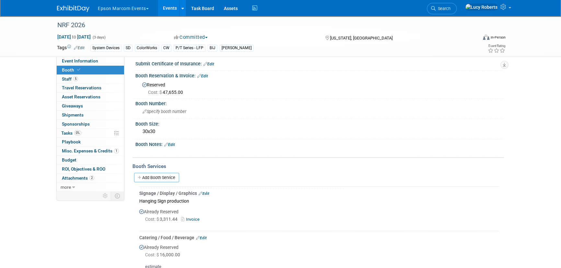
scroll to position [0, 0]
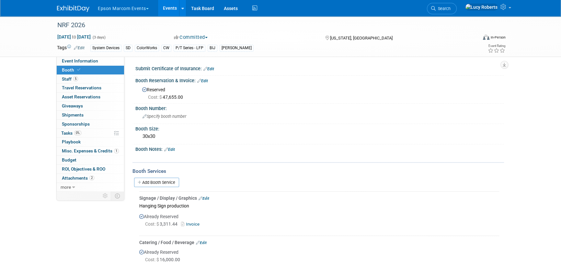
click at [169, 181] on link "Add Booth Service" at bounding box center [156, 182] width 45 height 9
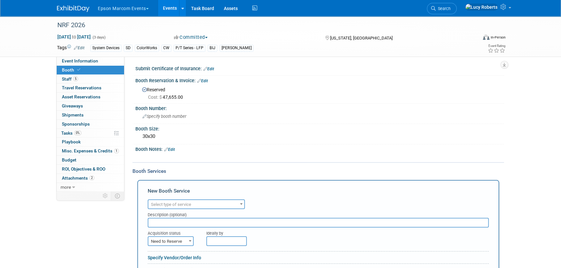
click at [191, 204] on span "Select type of service" at bounding box center [171, 204] width 40 height 5
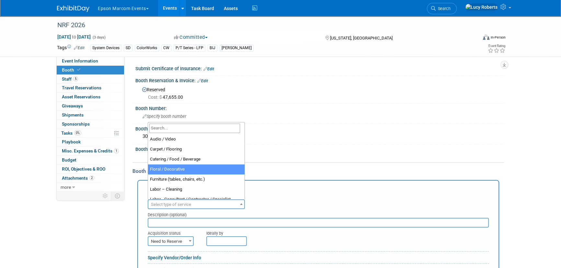
scroll to position [29, 0]
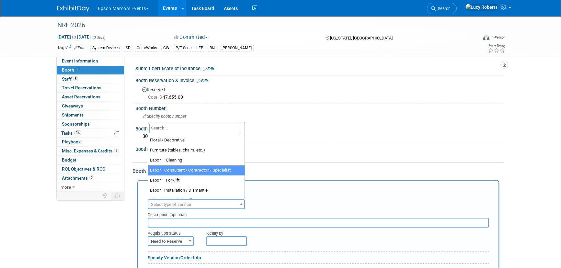
select select "12"
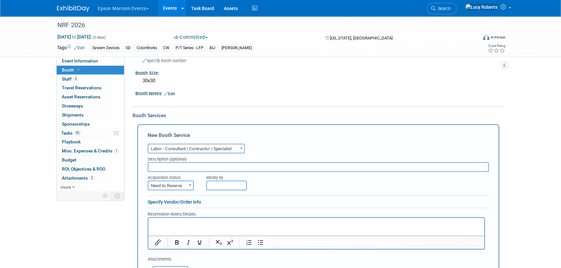
scroll to position [88, 0]
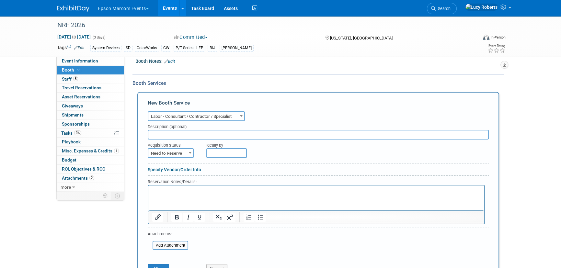
click at [176, 134] on input "text" at bounding box center [318, 135] width 341 height 10
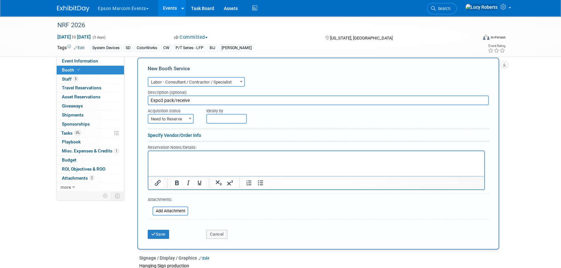
scroll to position [118, 0]
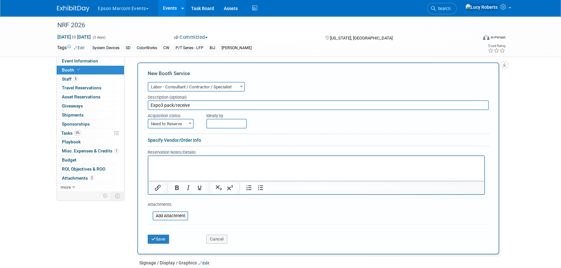
type input "Expo3 pack/receive"
click at [174, 122] on span "Need to Reserve" at bounding box center [170, 124] width 45 height 9
select select "2"
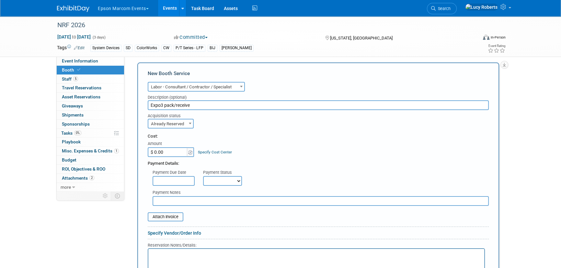
click at [169, 152] on input "$ 0.00" at bounding box center [168, 152] width 41 height 10
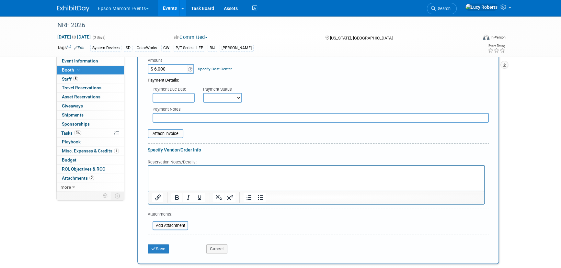
scroll to position [206, 0]
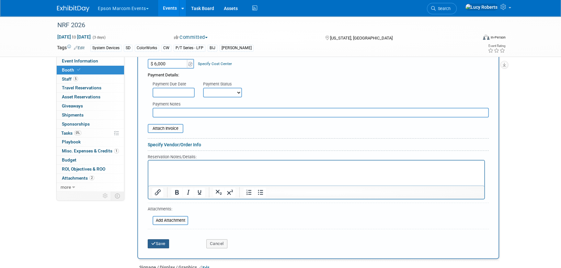
type input "$ 6,000.00"
click at [157, 241] on button "Save" at bounding box center [158, 243] width 21 height 9
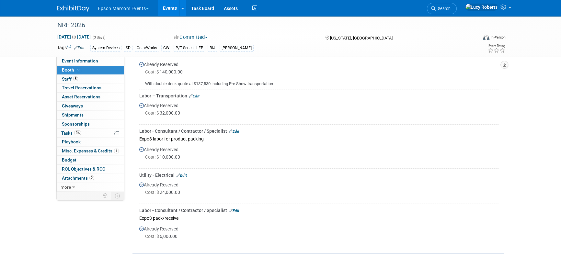
scroll to position [501, 0]
click at [184, 173] on link "Edit" at bounding box center [181, 175] width 11 height 5
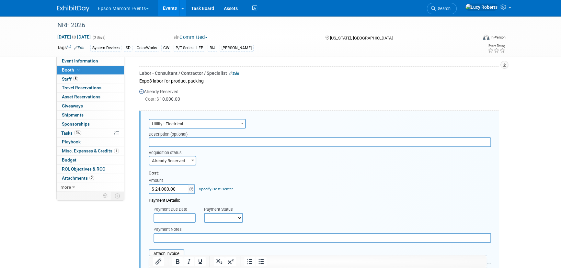
scroll to position [594, 0]
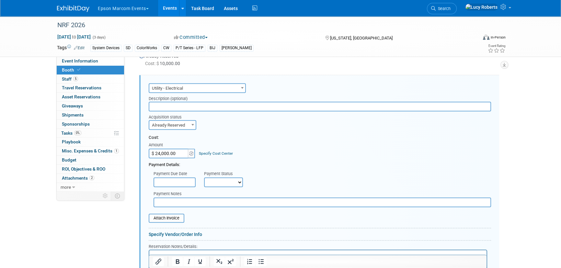
click at [179, 151] on input "$ 24,000.00" at bounding box center [169, 154] width 41 height 10
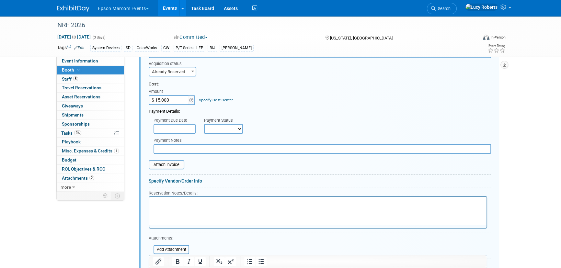
scroll to position [712, 0]
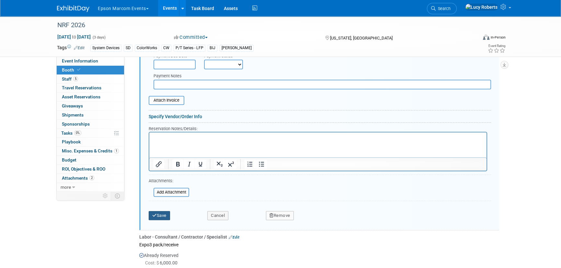
type input "$ 15,000.00"
click at [161, 211] on button "Save" at bounding box center [159, 215] width 21 height 9
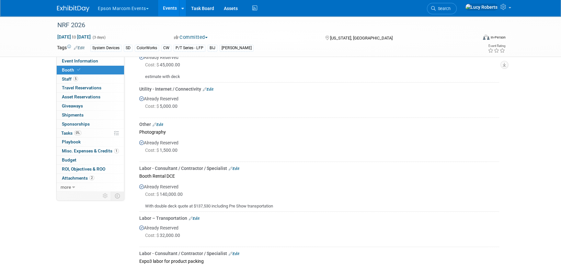
scroll to position [378, 0]
click at [210, 89] on link "Edit" at bounding box center [208, 90] width 11 height 5
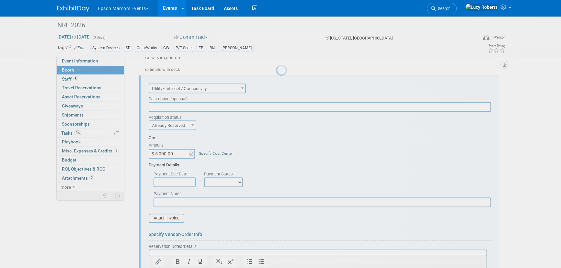
scroll to position [0, 0]
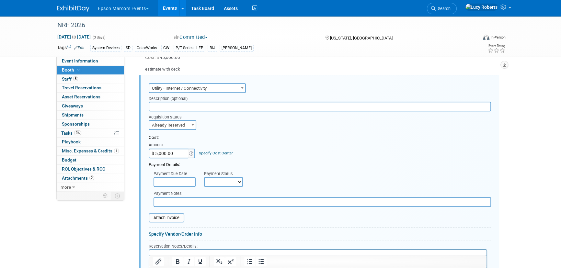
click at [173, 152] on input "$ 5,000.00" at bounding box center [169, 154] width 41 height 10
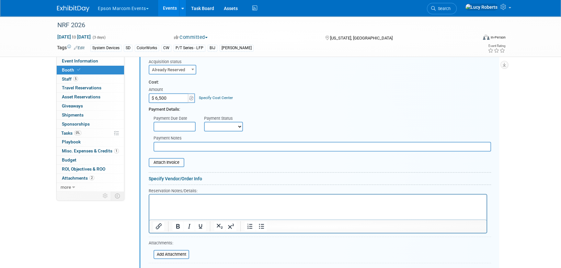
scroll to position [503, 0]
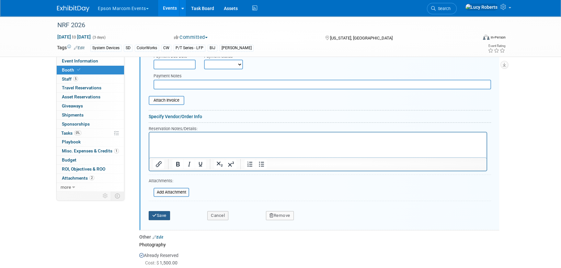
type input "$ 6,500.00"
click at [158, 214] on button "Save" at bounding box center [159, 215] width 21 height 9
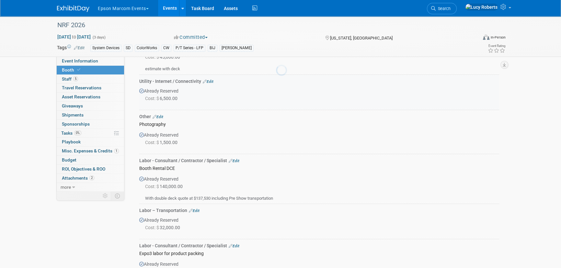
scroll to position [385, 0]
click at [84, 161] on link "Budget" at bounding box center [90, 160] width 67 height 9
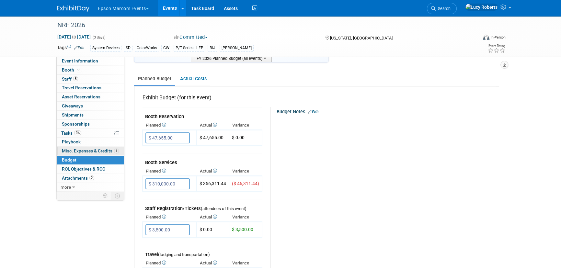
scroll to position [88, 0]
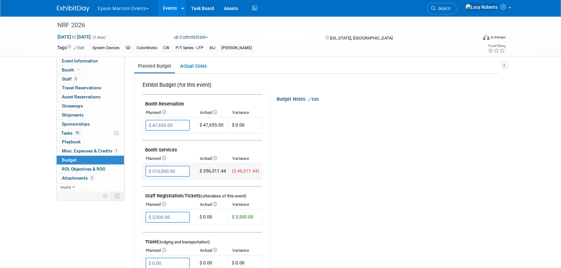
click at [179, 170] on input "$ 310,000.00" at bounding box center [168, 171] width 44 height 11
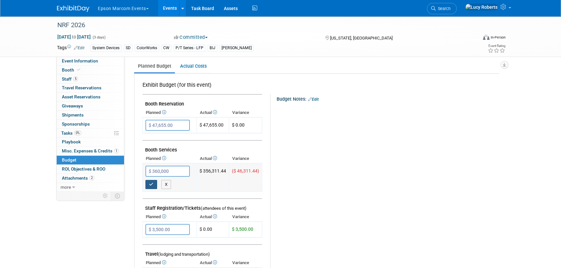
type input "$ 360,000.00"
click at [152, 182] on icon "button" at bounding box center [151, 184] width 5 height 4
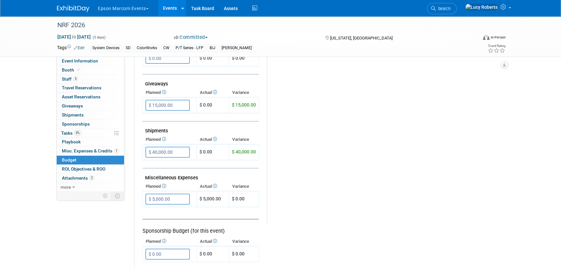
scroll to position [295, 0]
click at [178, 150] on input "$ 40,000.00" at bounding box center [168, 151] width 44 height 11
type input "$"
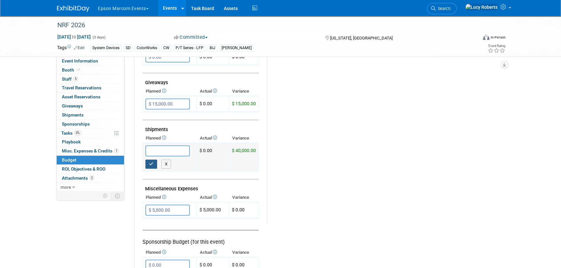
click at [151, 162] on icon "button" at bounding box center [151, 164] width 5 height 4
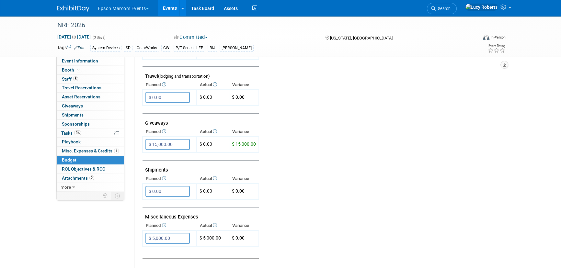
scroll to position [238, 0]
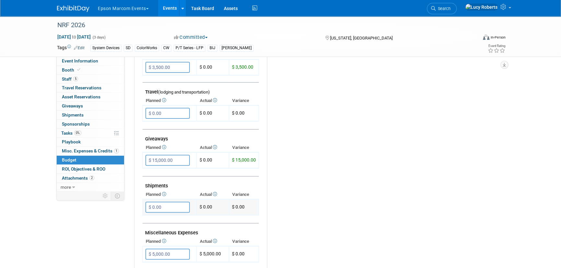
click at [171, 202] on input "$ 0.00" at bounding box center [168, 207] width 44 height 11
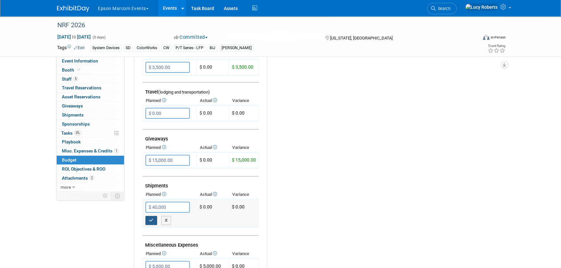
type input "$ 40,000.00"
click at [150, 219] on icon "button" at bounding box center [151, 220] width 5 height 4
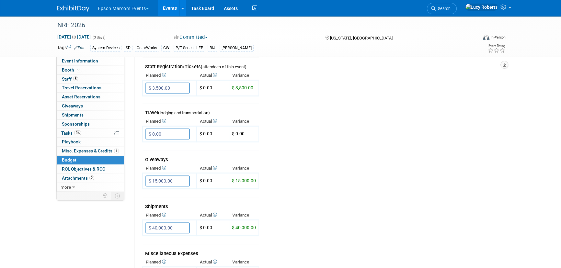
scroll to position [236, 0]
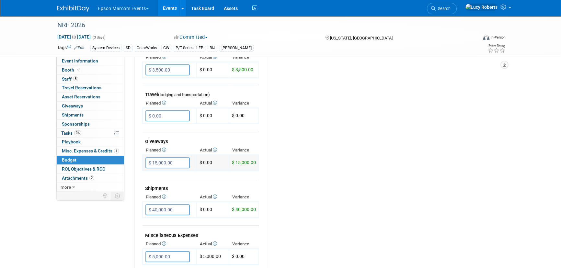
click at [176, 163] on input "$ 15,000.00" at bounding box center [168, 163] width 44 height 11
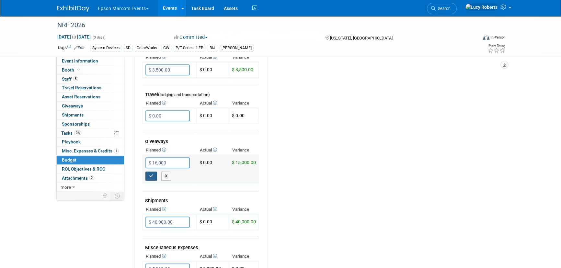
type input "$ 16,000.00"
click at [150, 175] on icon "button" at bounding box center [151, 176] width 5 height 4
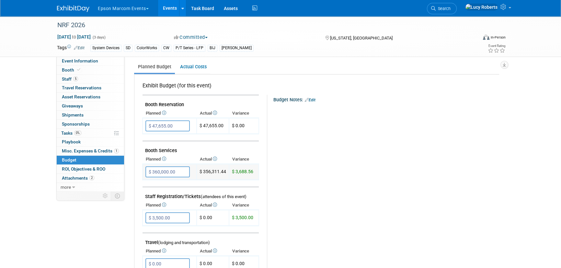
scroll to position [88, 0]
click at [181, 174] on input "$ 360,000.00" at bounding box center [168, 171] width 44 height 11
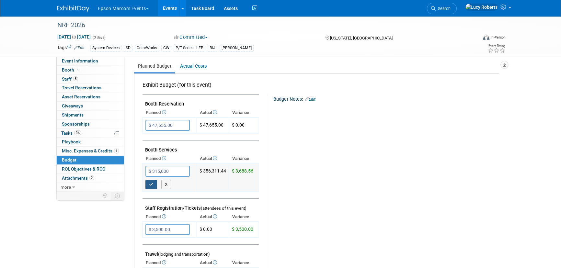
type input "$ 315,000.00"
click at [151, 182] on icon "button" at bounding box center [151, 184] width 5 height 4
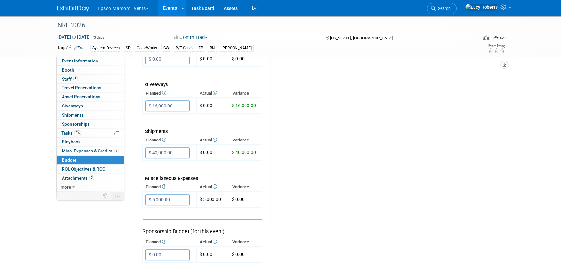
scroll to position [265, 0]
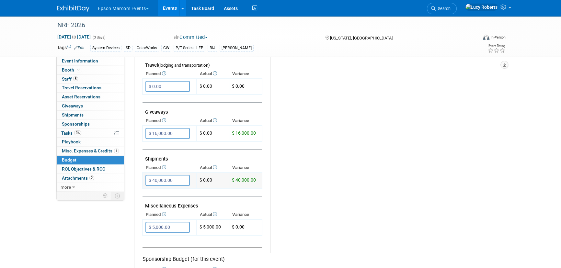
click at [175, 179] on input "$ 40,000.00" at bounding box center [168, 180] width 44 height 11
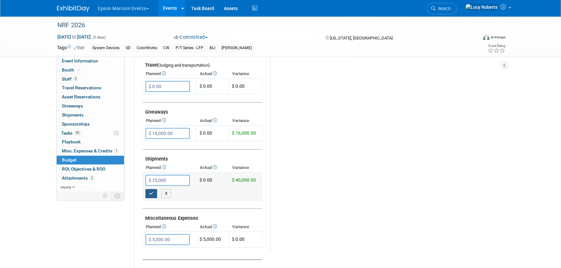
type input "$ 25,000.00"
click at [152, 192] on icon "button" at bounding box center [151, 194] width 5 height 4
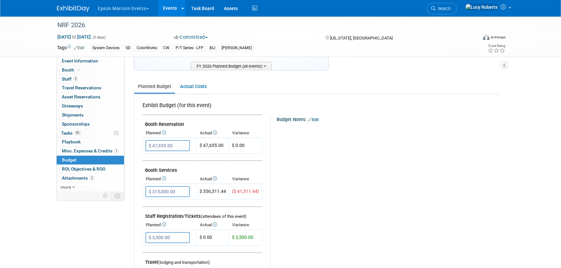
scroll to position [59, 0]
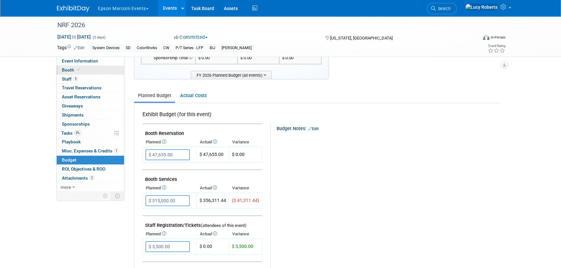
click at [89, 71] on link "Booth" at bounding box center [90, 70] width 67 height 9
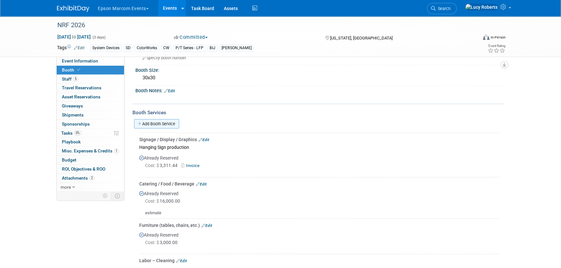
click at [162, 121] on link "Add Booth Service" at bounding box center [156, 123] width 45 height 9
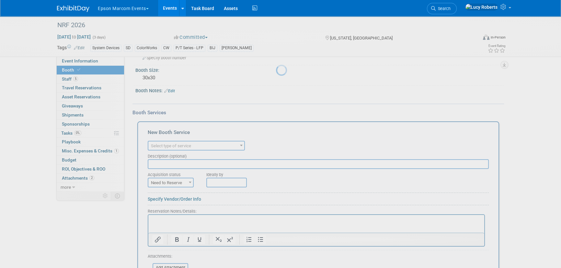
scroll to position [0, 0]
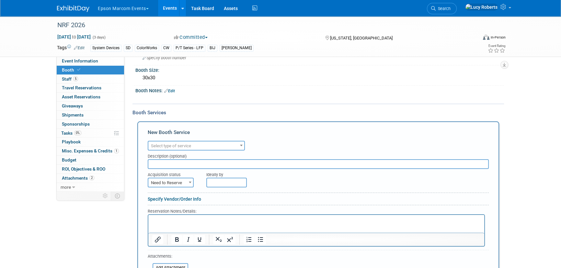
click at [169, 145] on span "Select type of service" at bounding box center [171, 146] width 40 height 5
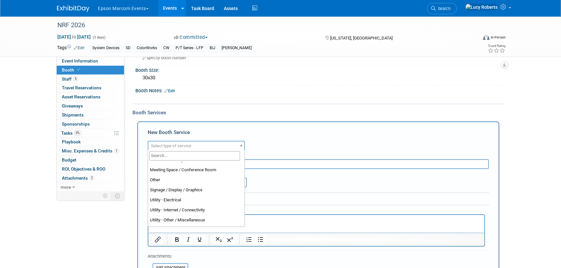
scroll to position [166, 0]
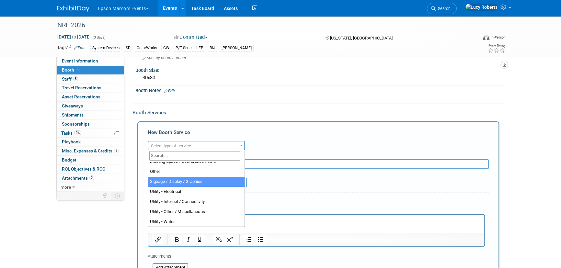
select select "3"
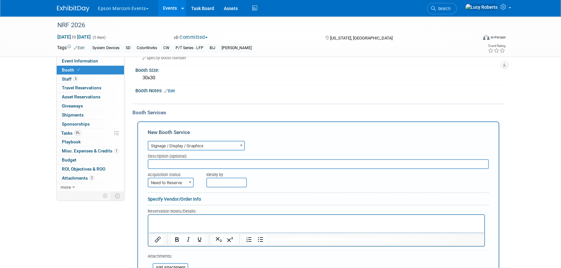
click at [170, 165] on input "text" at bounding box center [318, 164] width 341 height 10
type input "Graphic Design"
click at [153, 182] on span "Need to Reserve" at bounding box center [170, 183] width 45 height 9
select select "2"
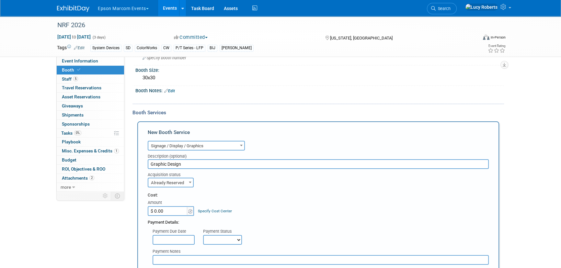
click at [162, 206] on input "$ 0.00" at bounding box center [168, 211] width 41 height 10
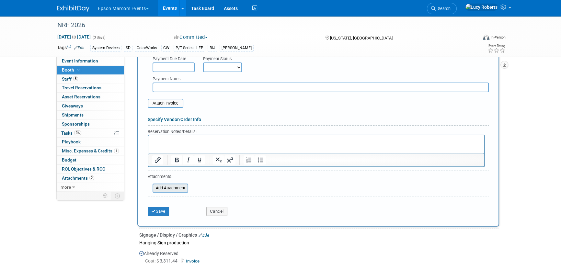
scroll to position [236, 0]
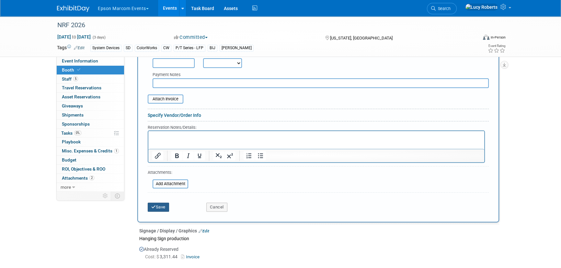
type input "$ 5,000.00"
click at [161, 204] on button "Save" at bounding box center [158, 207] width 21 height 9
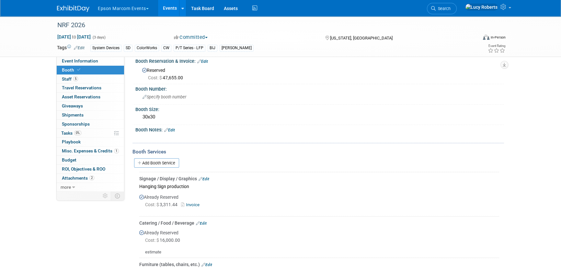
scroll to position [0, 0]
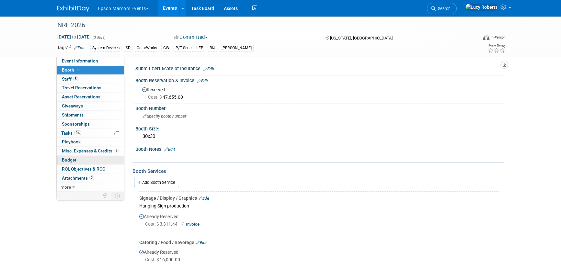
click at [91, 159] on link "Budget" at bounding box center [90, 160] width 67 height 9
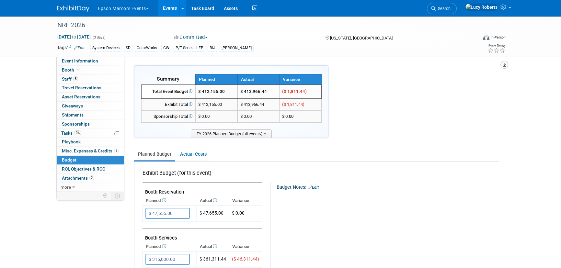
click at [502, 66] on button "button" at bounding box center [505, 65] width 8 height 8
click at [457, 84] on link "Export tab to PDF" at bounding box center [466, 83] width 76 height 9
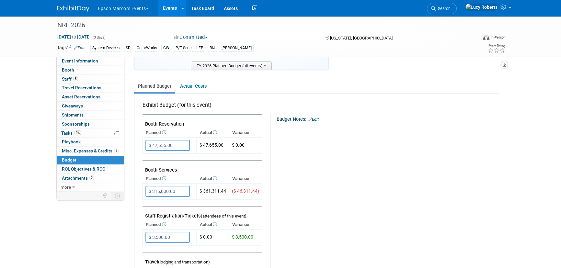
scroll to position [29, 0]
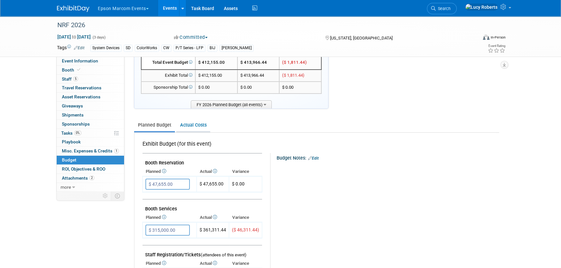
click at [186, 127] on link "Actual Costs" at bounding box center [193, 125] width 34 height 12
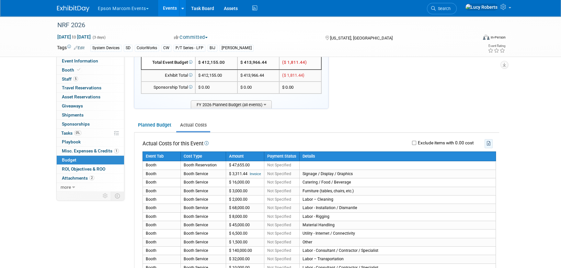
click at [487, 146] on button "button" at bounding box center [489, 143] width 8 height 9
click at [414, 142] on input "Exclude items with 0.00 cost" at bounding box center [414, 143] width 4 height 4
checkbox input "true"
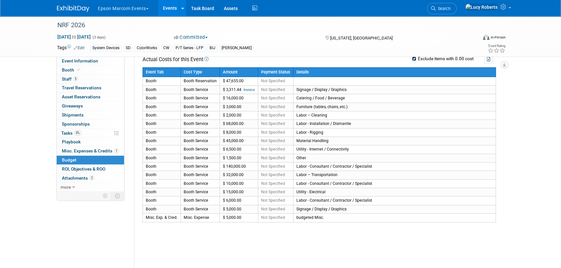
scroll to position [118, 0]
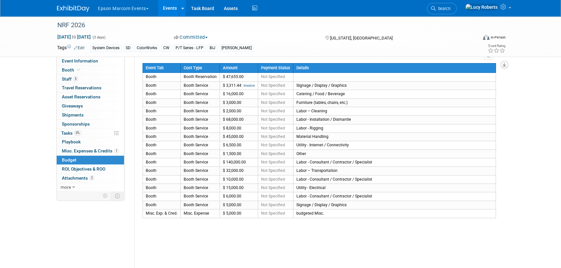
click at [505, 65] on icon "button" at bounding box center [504, 65] width 3 height 4
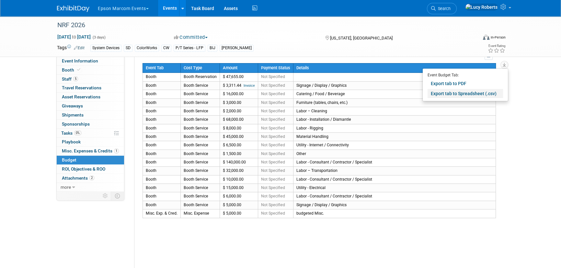
click at [454, 91] on link "Export tab to Spreadsheet (.csv)" at bounding box center [466, 93] width 76 height 9
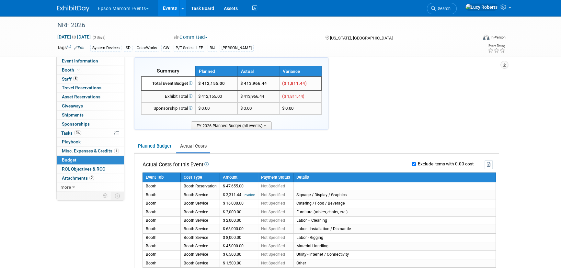
scroll to position [0, 0]
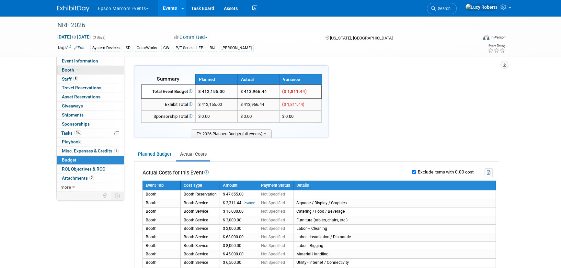
click at [85, 69] on link "Booth" at bounding box center [90, 70] width 67 height 9
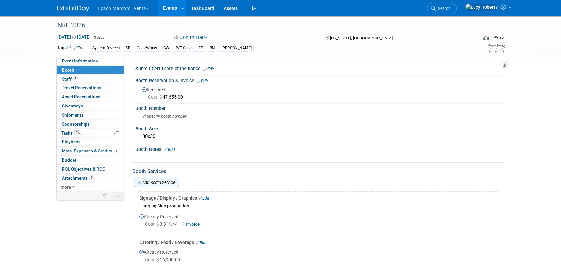
click at [166, 181] on link "Add Booth Service" at bounding box center [156, 182] width 45 height 9
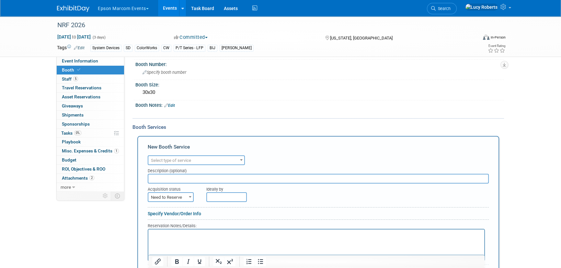
scroll to position [59, 0]
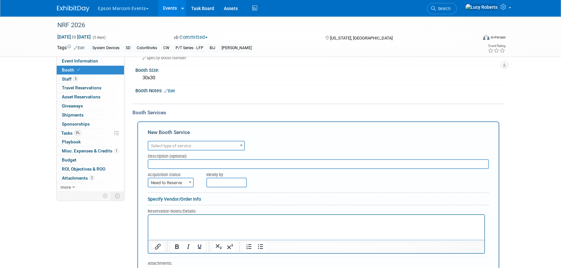
click at [168, 144] on span "Select type of service" at bounding box center [171, 146] width 40 height 5
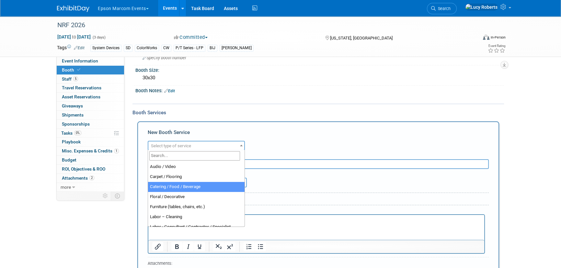
scroll to position [29, 0]
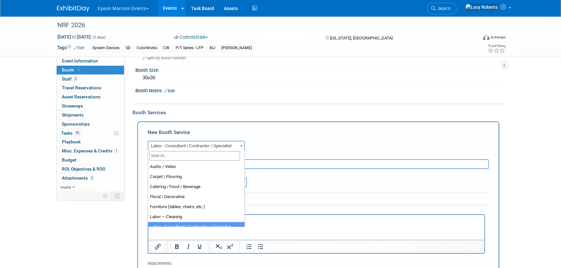
click at [180, 146] on span "Labor - Consultant / Contractor / Specialist" at bounding box center [196, 146] width 96 height 9
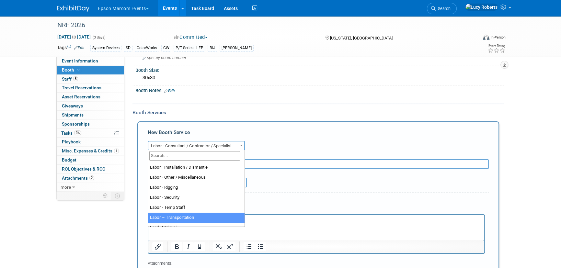
scroll to position [79, 0]
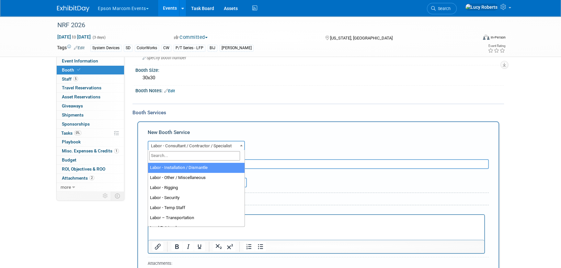
select select "11"
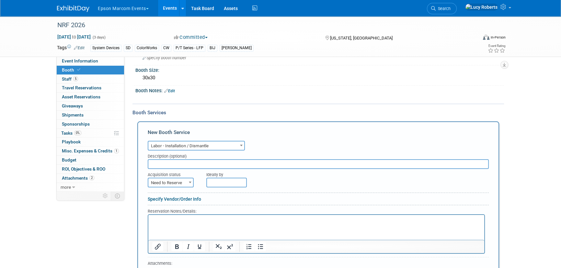
click at [170, 161] on input "text" at bounding box center [318, 164] width 341 height 10
type input "DCE Supervision"
click at [180, 181] on span "Need to Reserve" at bounding box center [170, 183] width 45 height 9
select select "2"
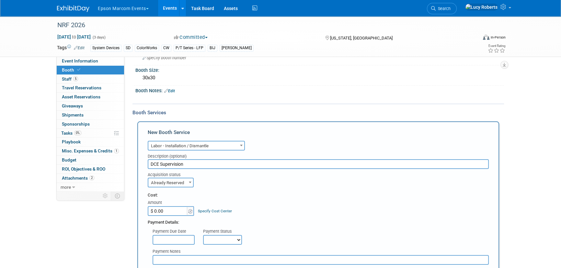
click at [169, 212] on input "$ 0.00" at bounding box center [168, 211] width 41 height 10
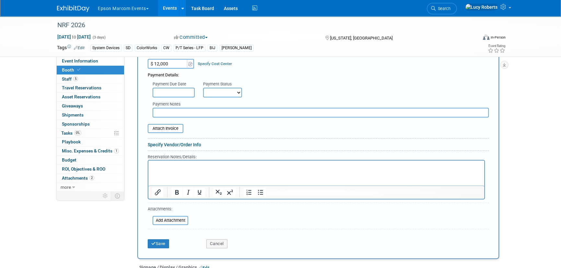
scroll to position [177, 0]
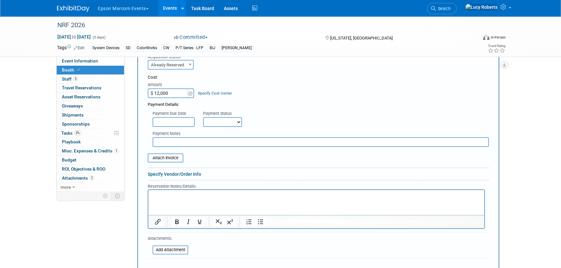
type input "$ 12,000.00"
click at [177, 143] on input "text" at bounding box center [321, 142] width 336 height 10
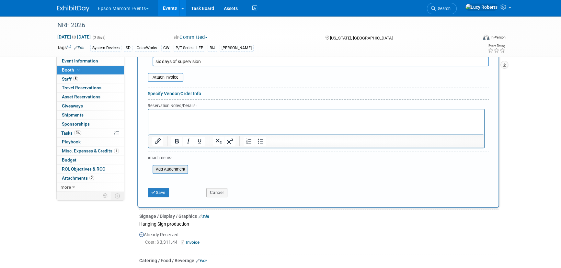
scroll to position [265, 0]
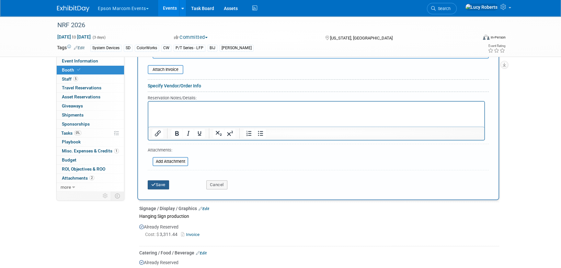
type input "six days of supervision"
click at [158, 184] on button "Save" at bounding box center [158, 185] width 21 height 9
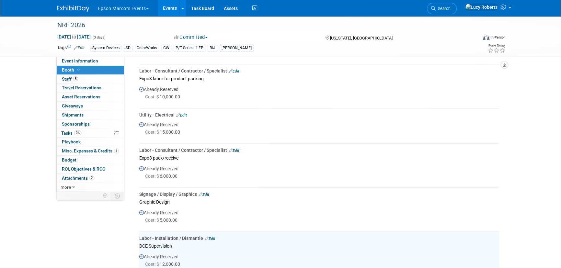
scroll to position [561, 0]
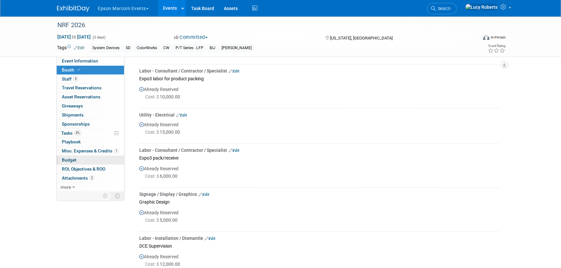
click at [79, 162] on link "Budget" at bounding box center [90, 160] width 67 height 9
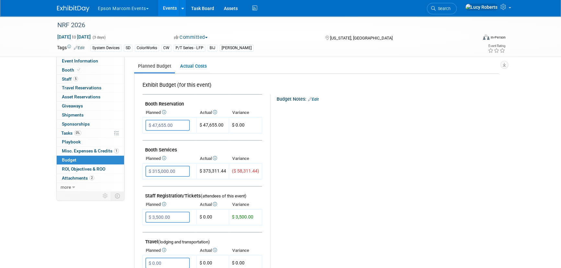
scroll to position [118, 0]
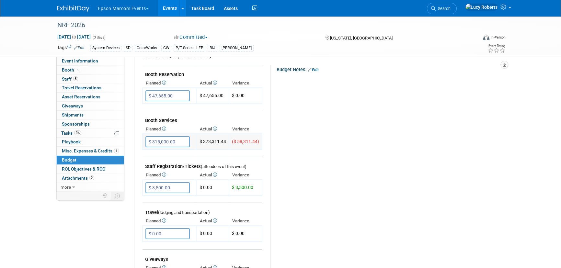
click at [182, 142] on input "$ 315,000.00" at bounding box center [168, 141] width 44 height 11
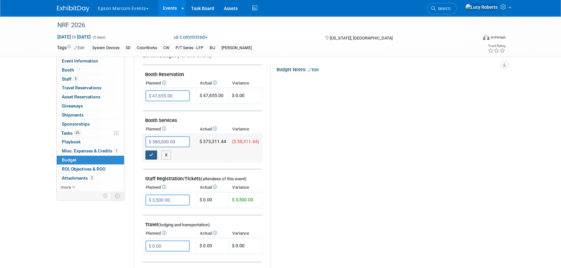
click at [152, 153] on icon "button" at bounding box center [151, 155] width 5 height 4
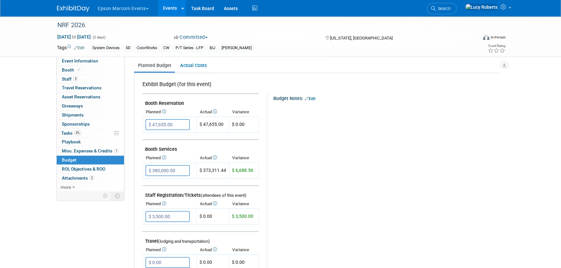
scroll to position [88, 0]
click at [181, 169] on input "$ 380,000.00" at bounding box center [168, 171] width 44 height 11
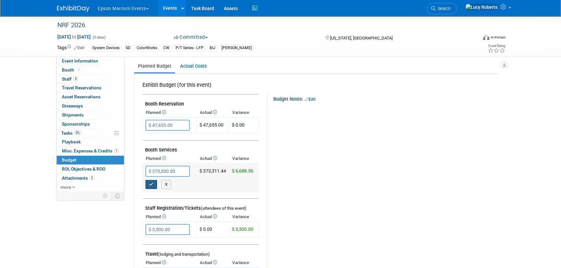
click at [152, 184] on icon "button" at bounding box center [151, 184] width 5 height 4
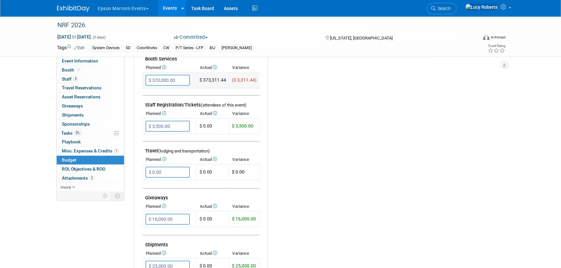
scroll to position [147, 0]
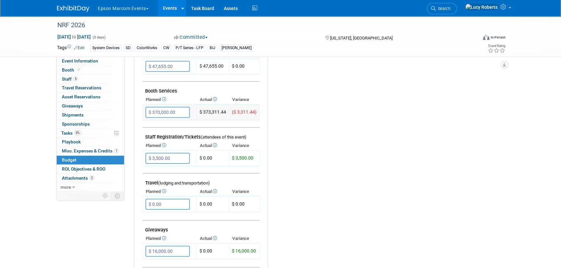
click at [181, 112] on input "$ 370,000.00" at bounding box center [168, 112] width 44 height 11
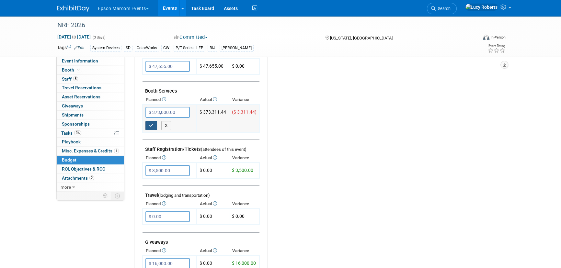
click at [153, 125] on icon "button" at bounding box center [151, 125] width 5 height 4
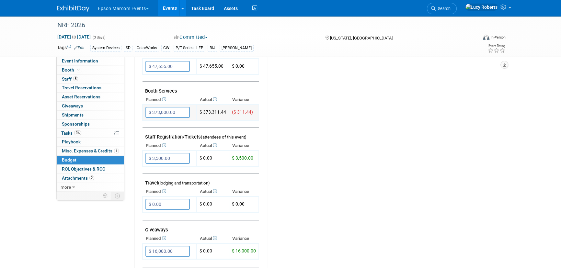
click at [160, 111] on input "$ 373,000.00" at bounding box center [168, 112] width 44 height 11
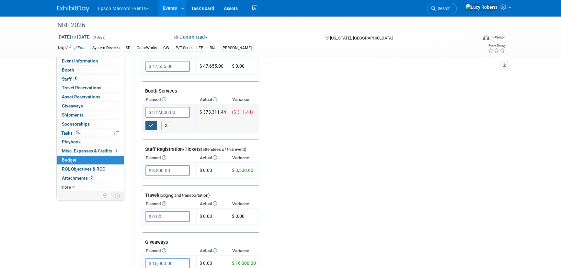
click at [150, 123] on icon "button" at bounding box center [151, 125] width 5 height 4
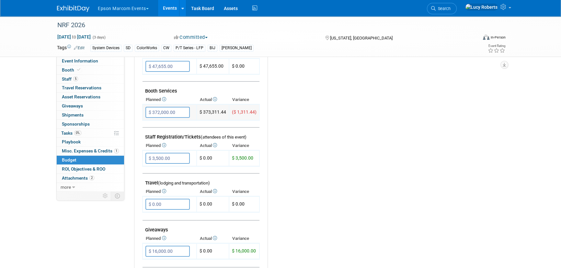
click at [181, 112] on input "$ 372,000.00" at bounding box center [168, 112] width 44 height 11
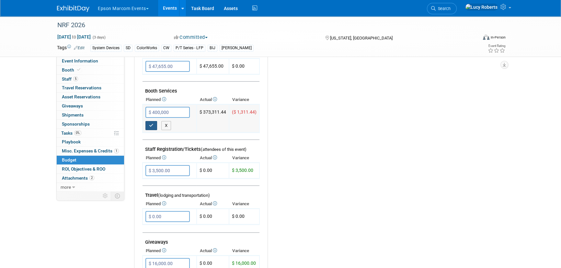
type input "$ 400,000.00"
click at [150, 126] on icon "button" at bounding box center [151, 125] width 5 height 4
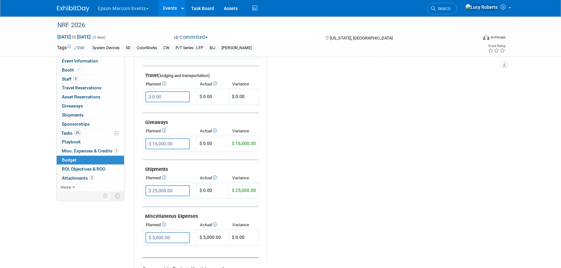
scroll to position [295, 0]
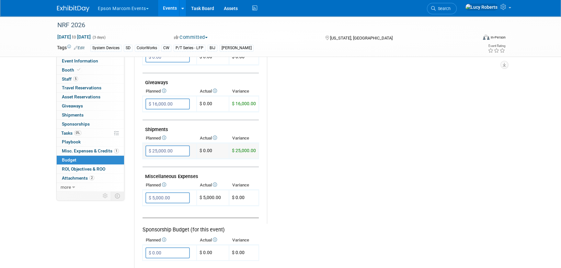
click at [175, 152] on input "$ 25,000.00" at bounding box center [168, 151] width 44 height 11
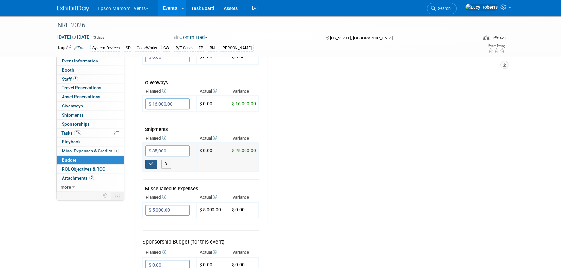
type input "$ 35,000.00"
click at [151, 162] on icon "button" at bounding box center [151, 164] width 5 height 4
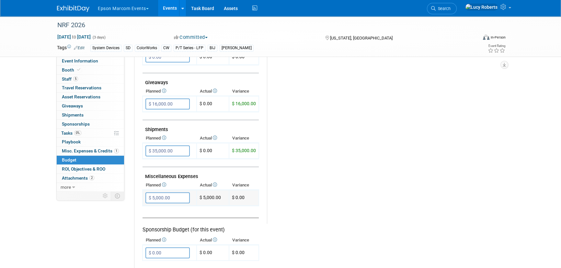
click at [175, 194] on input "$ 5,000.00" at bounding box center [168, 198] width 44 height 11
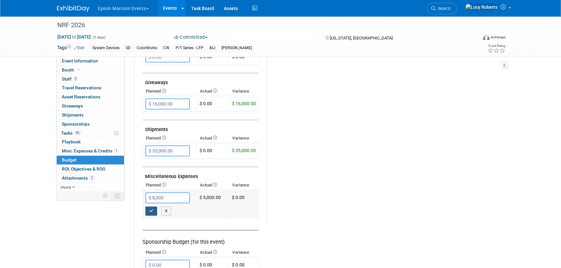
type input "$ 8,000.00"
click at [153, 209] on icon "button" at bounding box center [151, 211] width 5 height 4
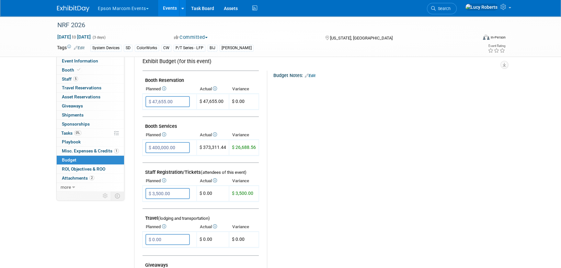
scroll to position [118, 0]
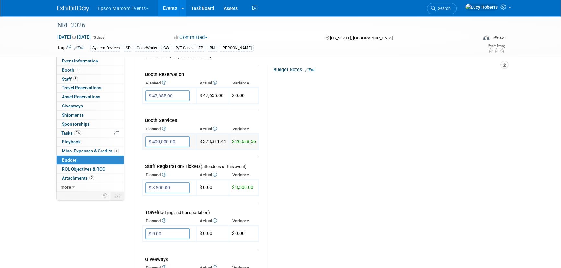
click at [178, 142] on input "$ 400,000.00" at bounding box center [168, 141] width 44 height 11
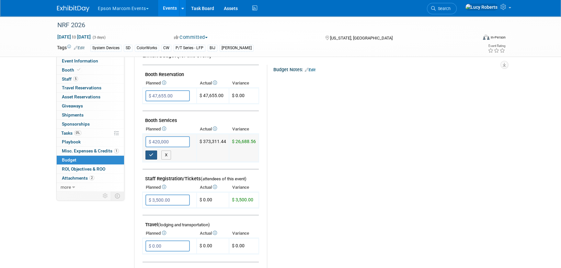
type input "$ 420,000.00"
click at [153, 153] on icon "button" at bounding box center [151, 155] width 5 height 4
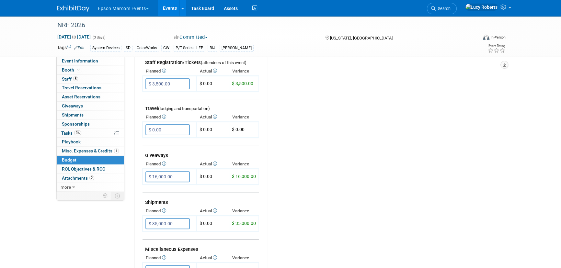
scroll to position [206, 0]
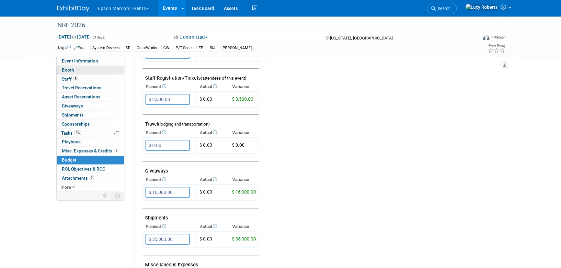
click at [77, 71] on icon at bounding box center [78, 70] width 3 height 4
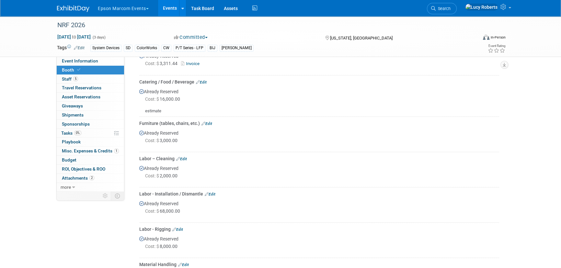
scroll to position [147, 0]
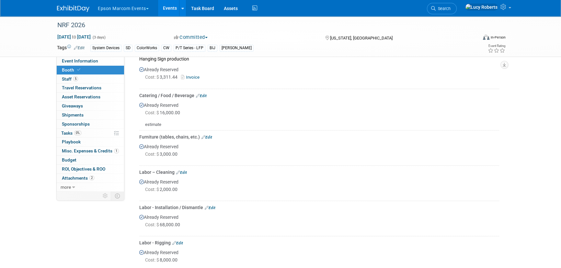
click at [211, 138] on link "Edit" at bounding box center [207, 137] width 11 height 5
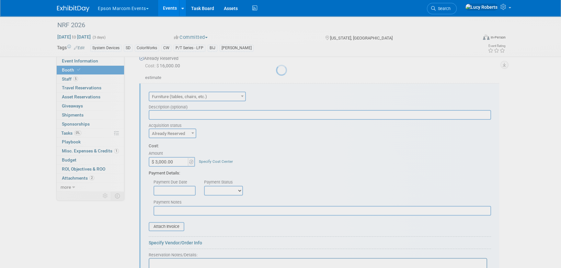
scroll to position [0, 0]
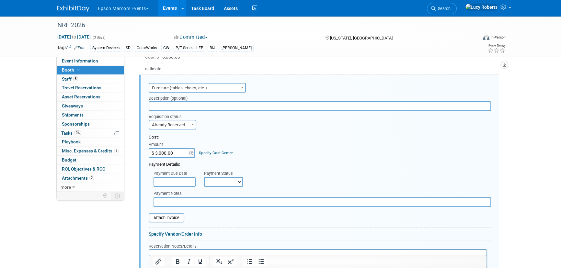
click at [185, 150] on input "$ 3,000.00" at bounding box center [169, 153] width 41 height 10
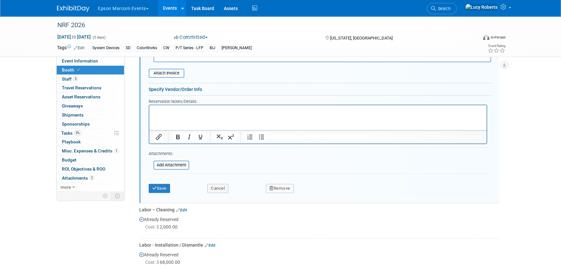
scroll to position [350, 0]
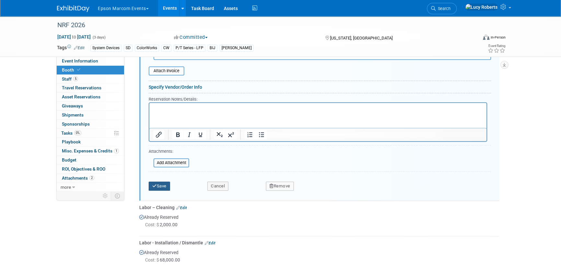
type input "$ 5,000.00"
click at [164, 183] on button "Save" at bounding box center [159, 186] width 21 height 9
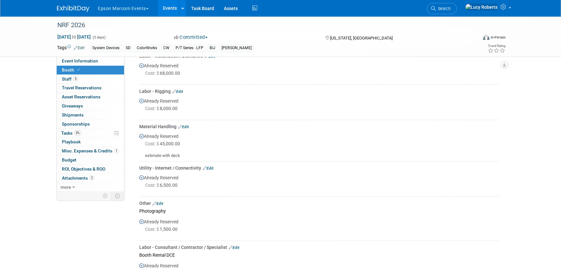
scroll to position [291, 0]
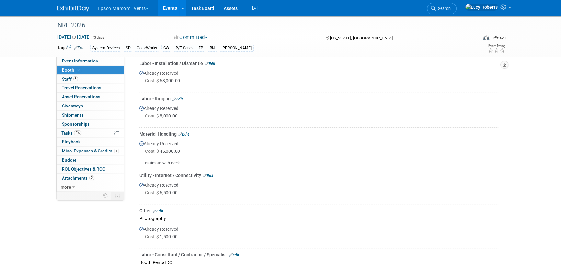
click at [186, 132] on link "Edit" at bounding box center [183, 134] width 11 height 5
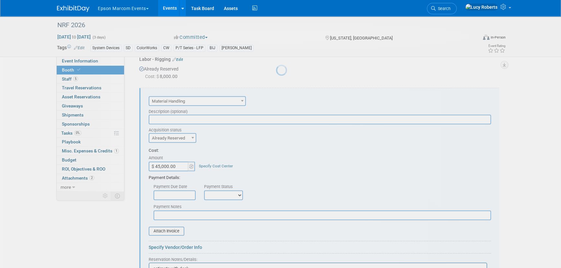
scroll to position [344, 0]
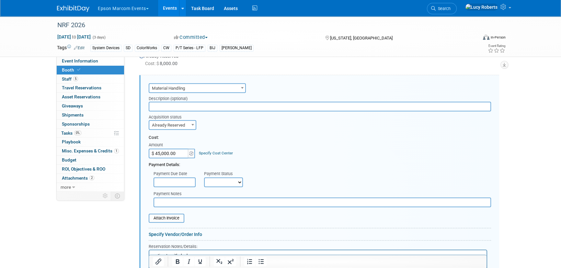
click at [174, 151] on input "$ 45,000.00" at bounding box center [169, 154] width 41 height 10
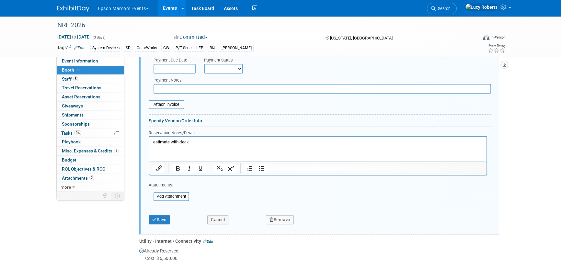
scroll to position [491, 0]
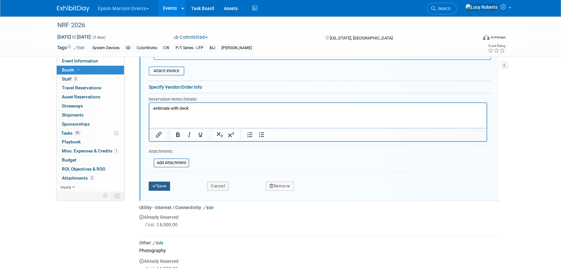
type input "$ 50,000.00"
click at [167, 186] on button "Save" at bounding box center [159, 186] width 21 height 9
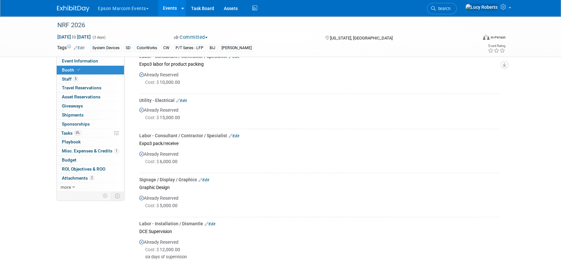
scroll to position [580, 0]
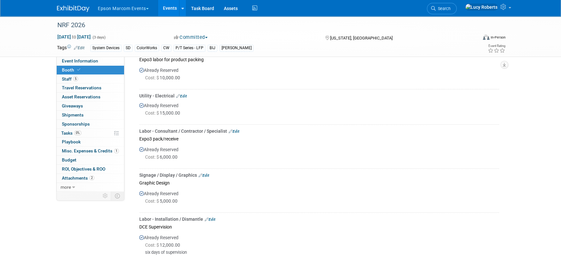
click at [209, 173] on link "Edit" at bounding box center [204, 175] width 11 height 5
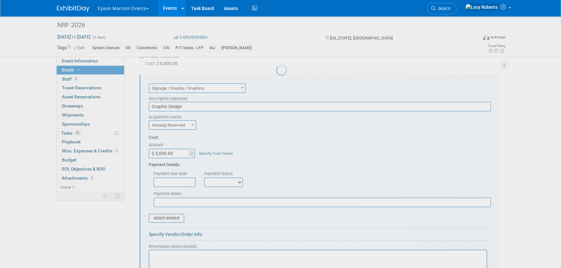
scroll to position [0, 0]
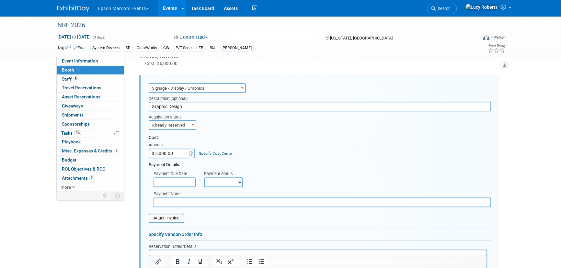
click at [178, 150] on input "$ 5,000.00" at bounding box center [169, 154] width 41 height 10
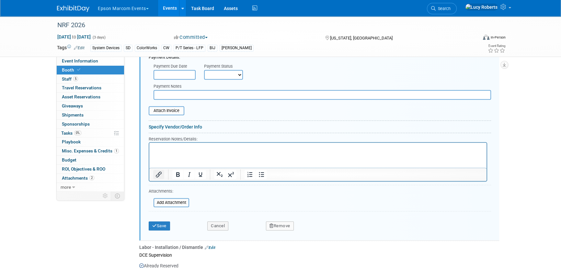
scroll to position [791, 0]
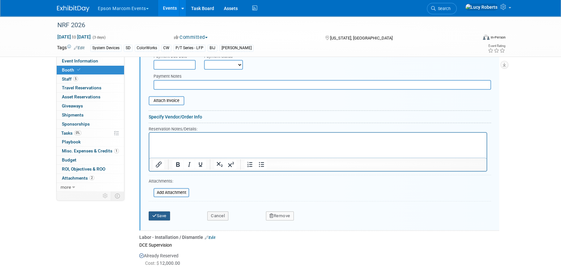
type input "$ 7,500.00"
click at [159, 214] on button "Save" at bounding box center [159, 216] width 21 height 9
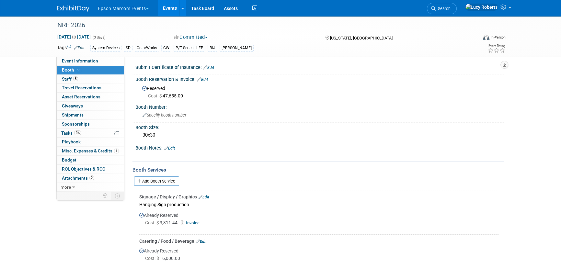
scroll to position [0, 0]
click at [93, 160] on link "Budget" at bounding box center [90, 160] width 67 height 9
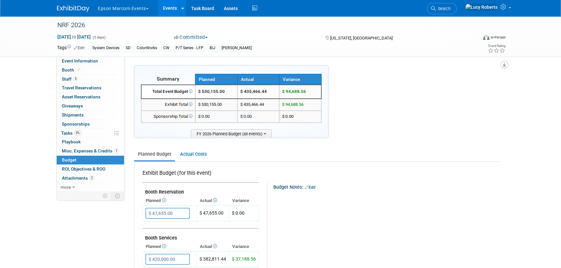
click at [507, 63] on button "button" at bounding box center [505, 65] width 8 height 8
click at [444, 84] on link "Export tab to PDF" at bounding box center [466, 83] width 76 height 9
click at [199, 157] on link "Actual Costs" at bounding box center [193, 154] width 34 height 12
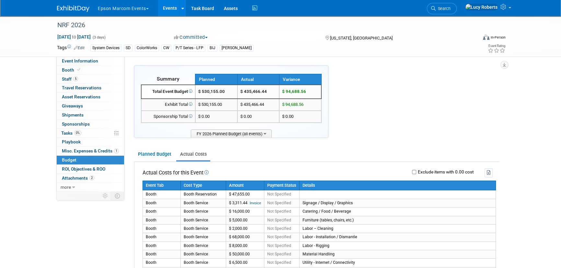
click at [413, 174] on div "Exclude items with 0.00 cost" at bounding box center [354, 173] width 278 height 9
click at [414, 172] on input "Exclude items with 0.00 cost" at bounding box center [414, 172] width 4 height 4
checkbox input "true"
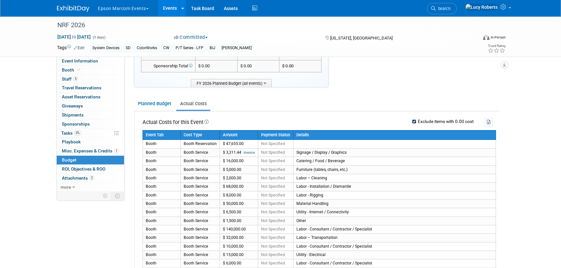
scroll to position [29, 0]
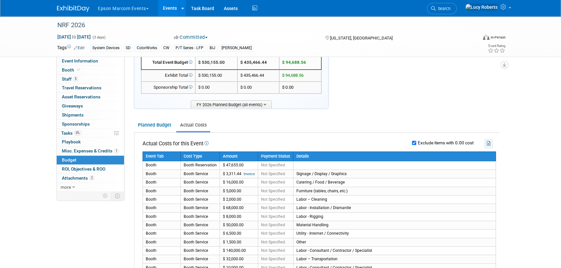
click at [489, 143] on icon "button" at bounding box center [489, 143] width 4 height 5
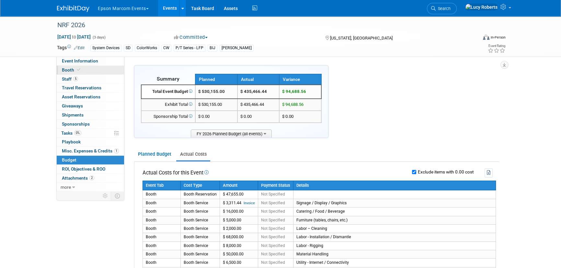
click at [72, 70] on span "Booth" at bounding box center [72, 69] width 20 height 5
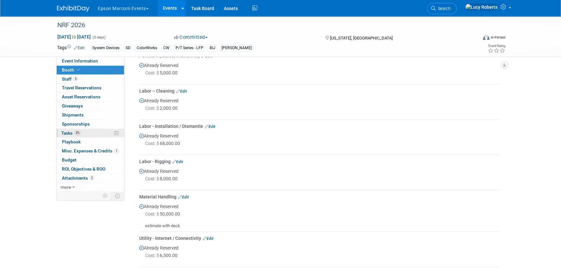
scroll to position [236, 0]
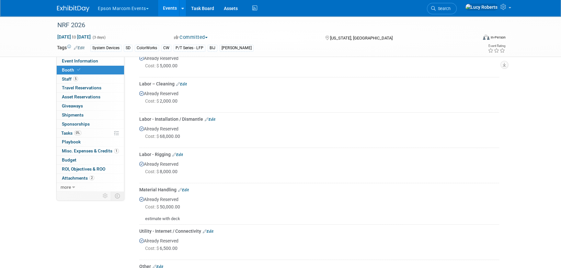
click at [185, 188] on link "Edit" at bounding box center [183, 190] width 11 height 5
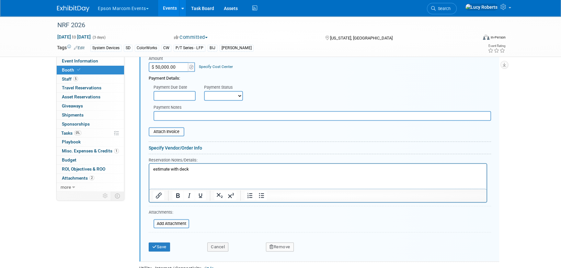
scroll to position [491, 0]
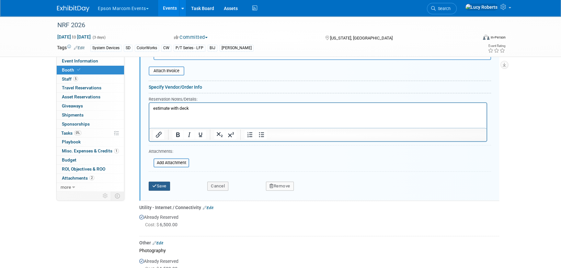
click at [152, 185] on icon "submit" at bounding box center [154, 186] width 5 height 4
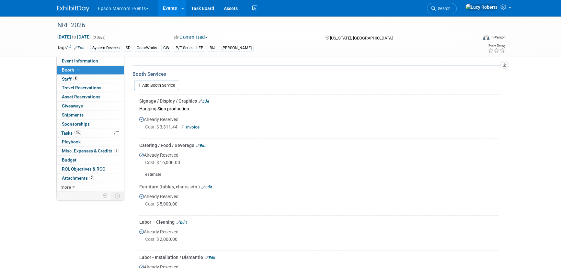
scroll to position [119, 0]
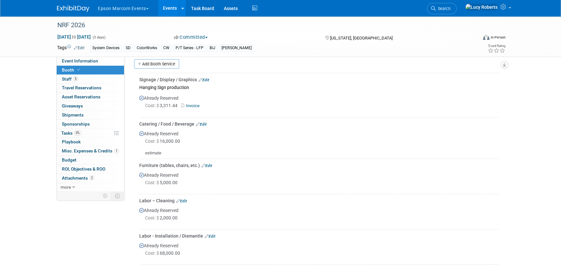
click at [207, 79] on link "Edit" at bounding box center [204, 80] width 11 height 5
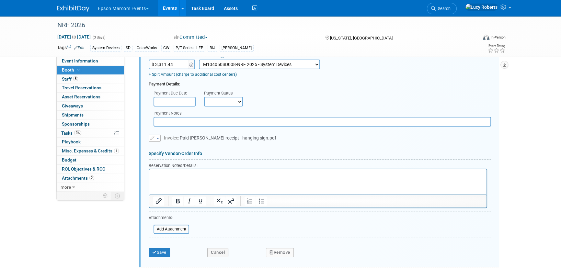
scroll to position [235, 0]
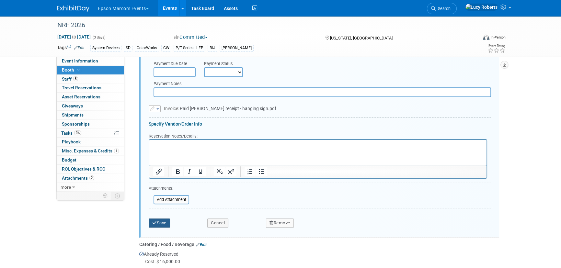
click at [166, 224] on button "Save" at bounding box center [159, 223] width 21 height 9
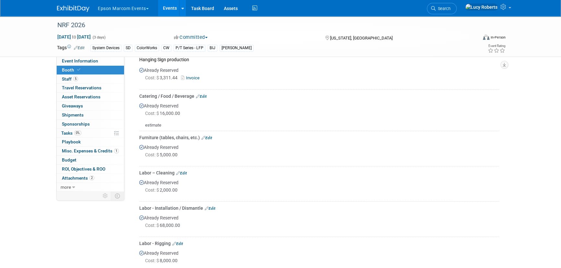
scroll to position [147, 0]
